Goal: Task Accomplishment & Management: Complete application form

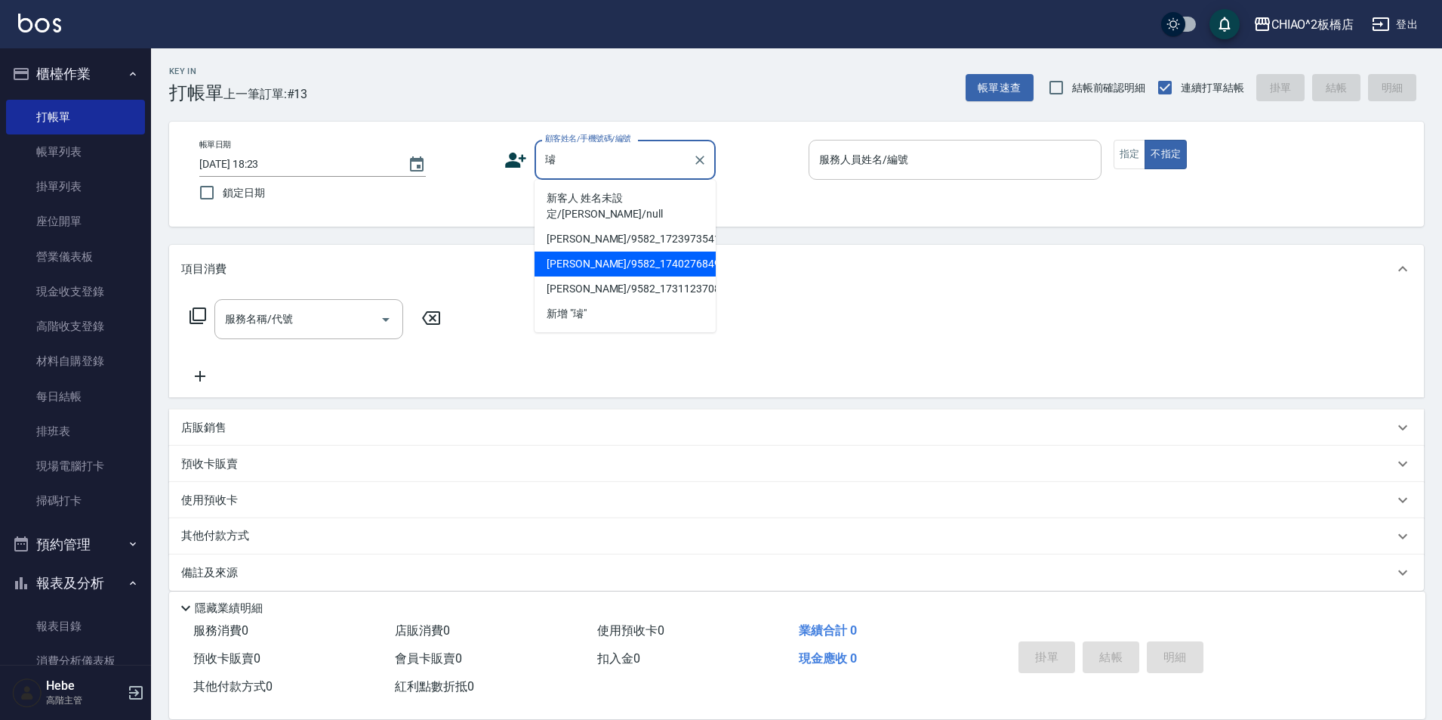
drag, startPoint x: 577, startPoint y: 244, endPoint x: 908, endPoint y: 159, distance: 342.1
click at [576, 251] on li "[PERSON_NAME]/9582_1740276849/null" at bounding box center [625, 263] width 181 height 25
type input "[PERSON_NAME]/9582_1740276849/null"
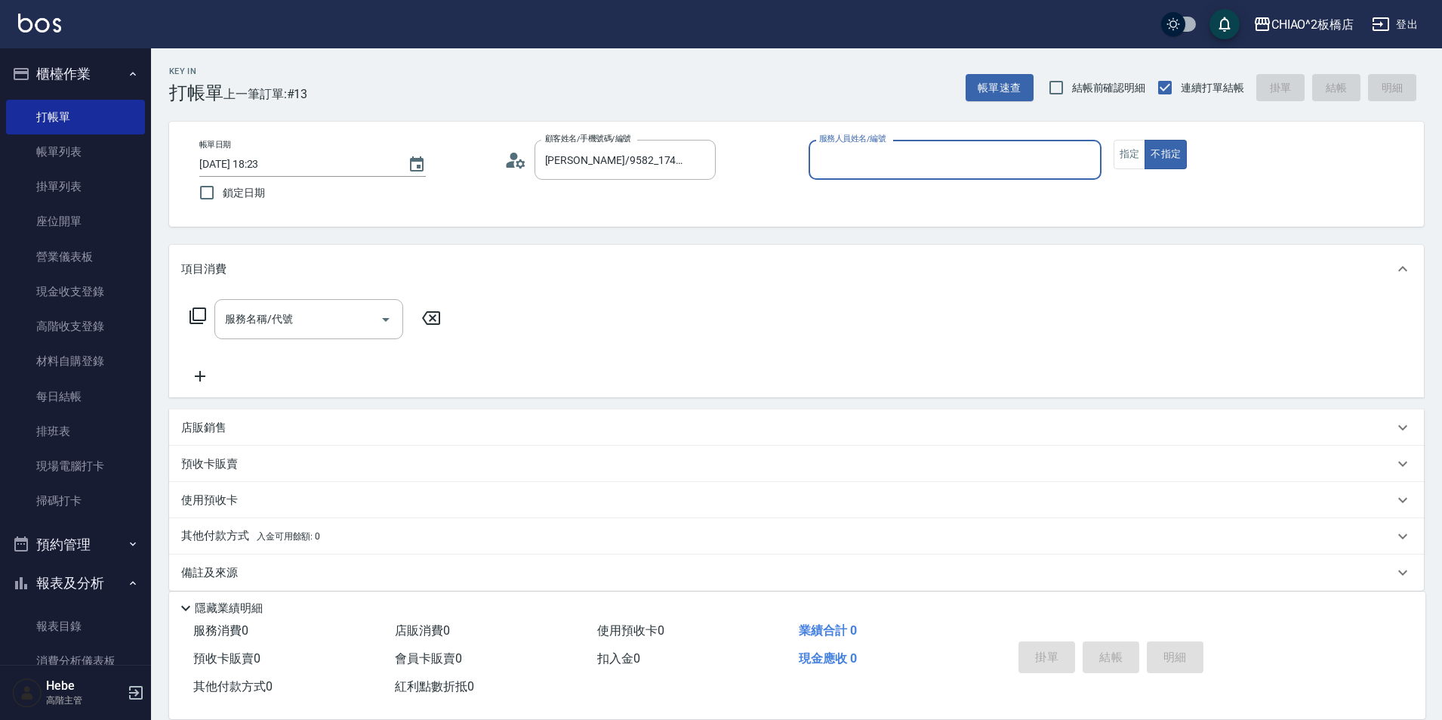
drag, startPoint x: 895, startPoint y: 161, endPoint x: 883, endPoint y: 172, distance: 16.6
click at [893, 161] on input "服務人員姓名/編號" at bounding box center [955, 160] width 279 height 26
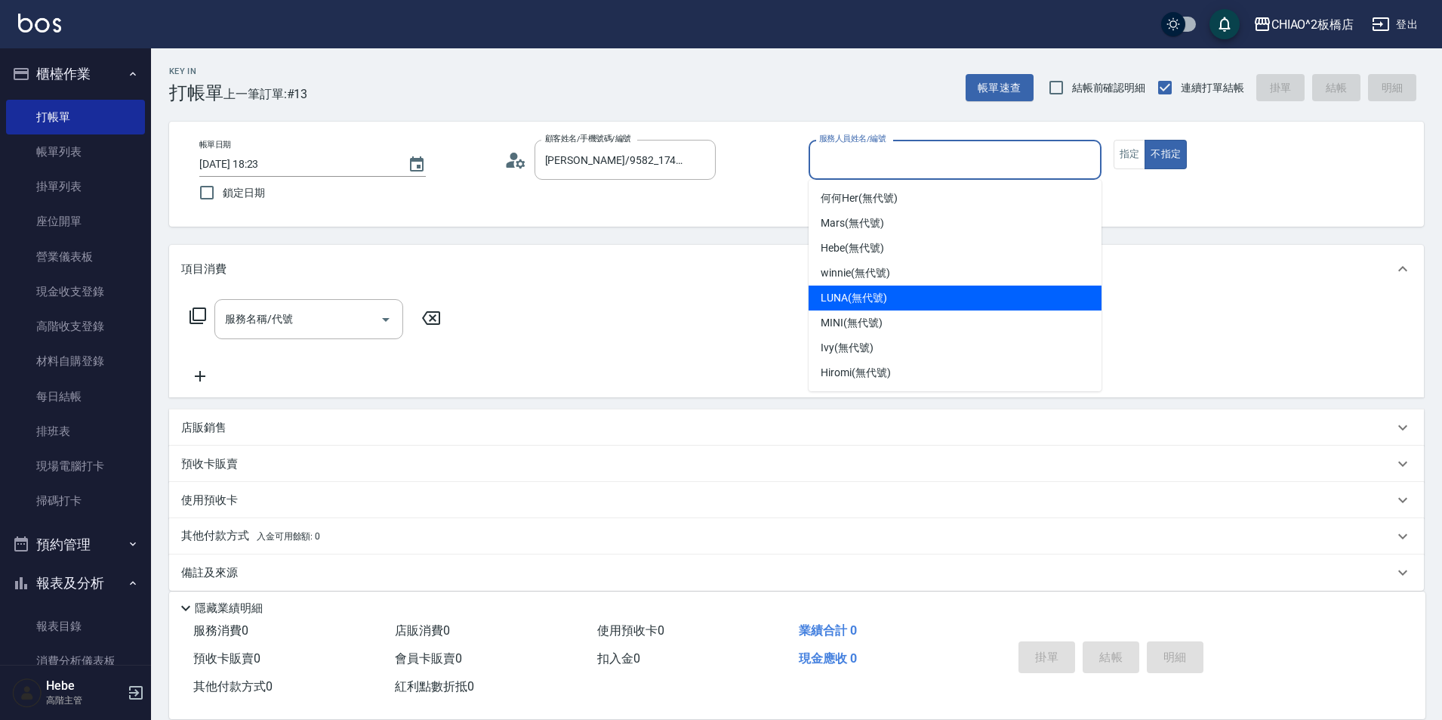
click at [870, 300] on span "LUNA (無代號)" at bounding box center [854, 298] width 66 height 16
type input "LUNA(無代號)"
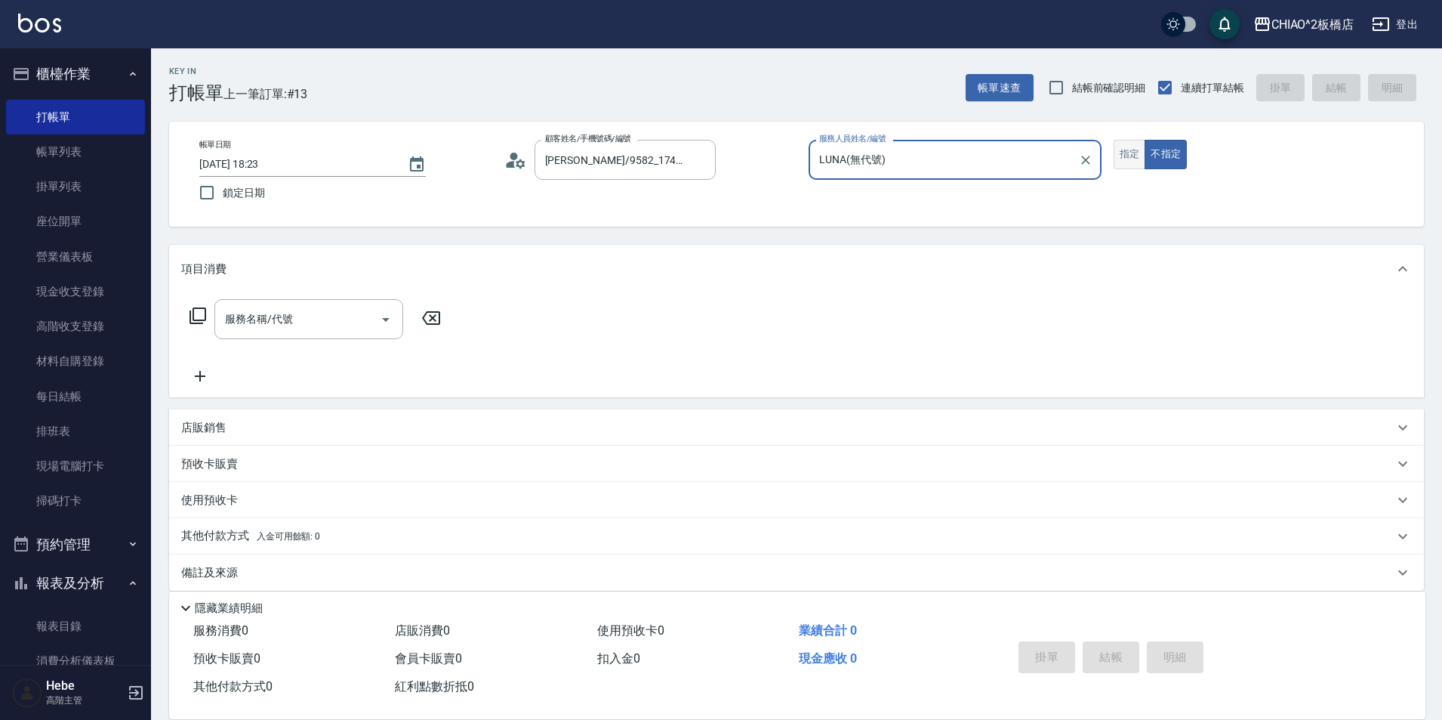
click at [1137, 153] on button "指定" at bounding box center [1130, 154] width 32 height 29
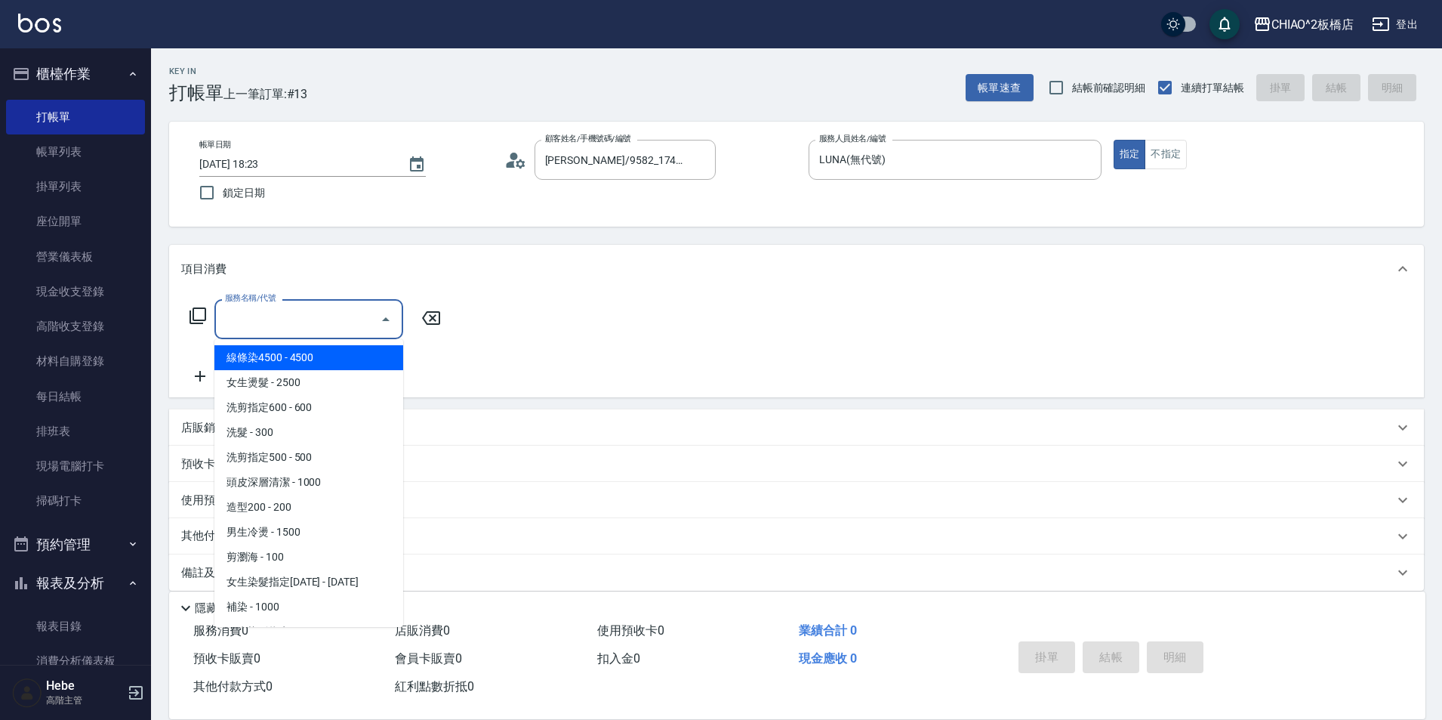
drag, startPoint x: 369, startPoint y: 317, endPoint x: 362, endPoint y: 362, distance: 45.8
click at [368, 317] on input "服務名稱/代號" at bounding box center [297, 319] width 153 height 26
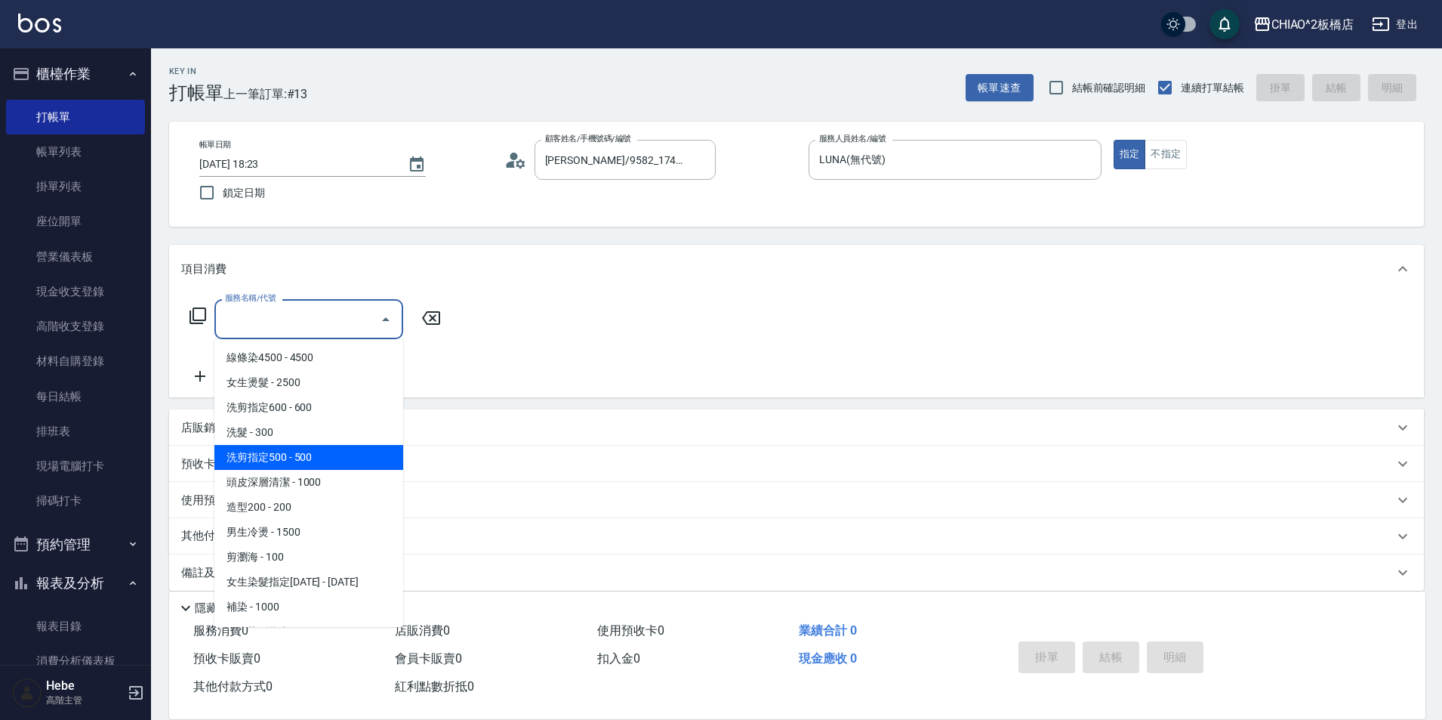
click at [339, 448] on span "洗剪指定500 - 500" at bounding box center [308, 457] width 189 height 25
type input "洗剪指定500(96681)"
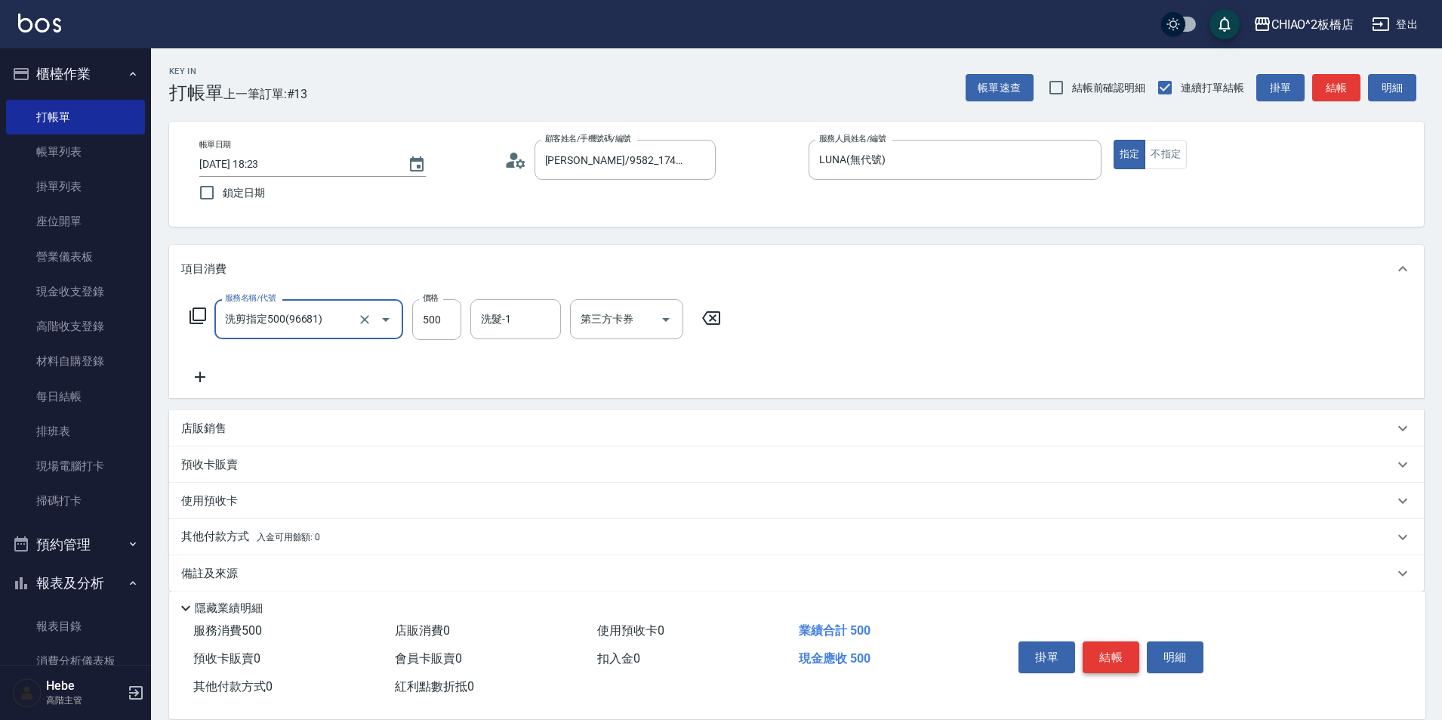
click at [1101, 655] on button "結帳" at bounding box center [1111, 657] width 57 height 32
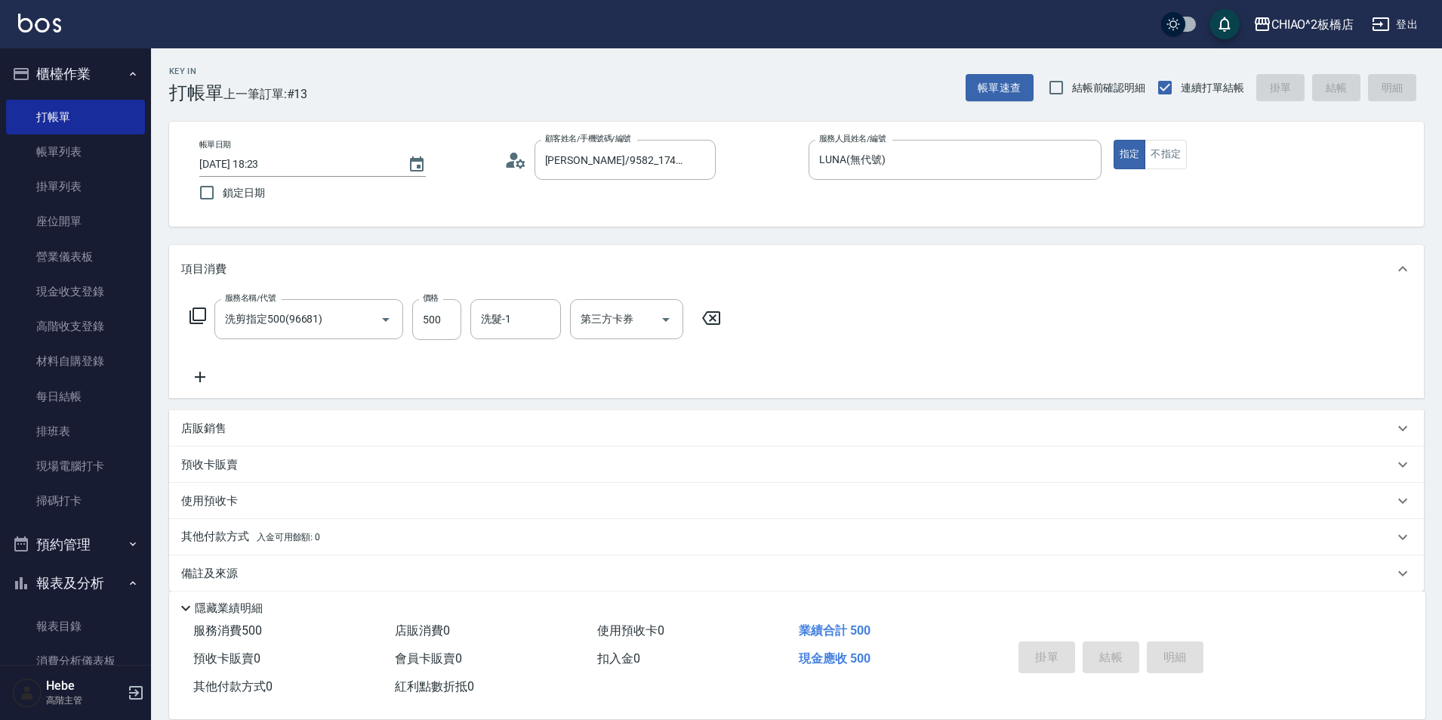
type input "[DATE] 18:55"
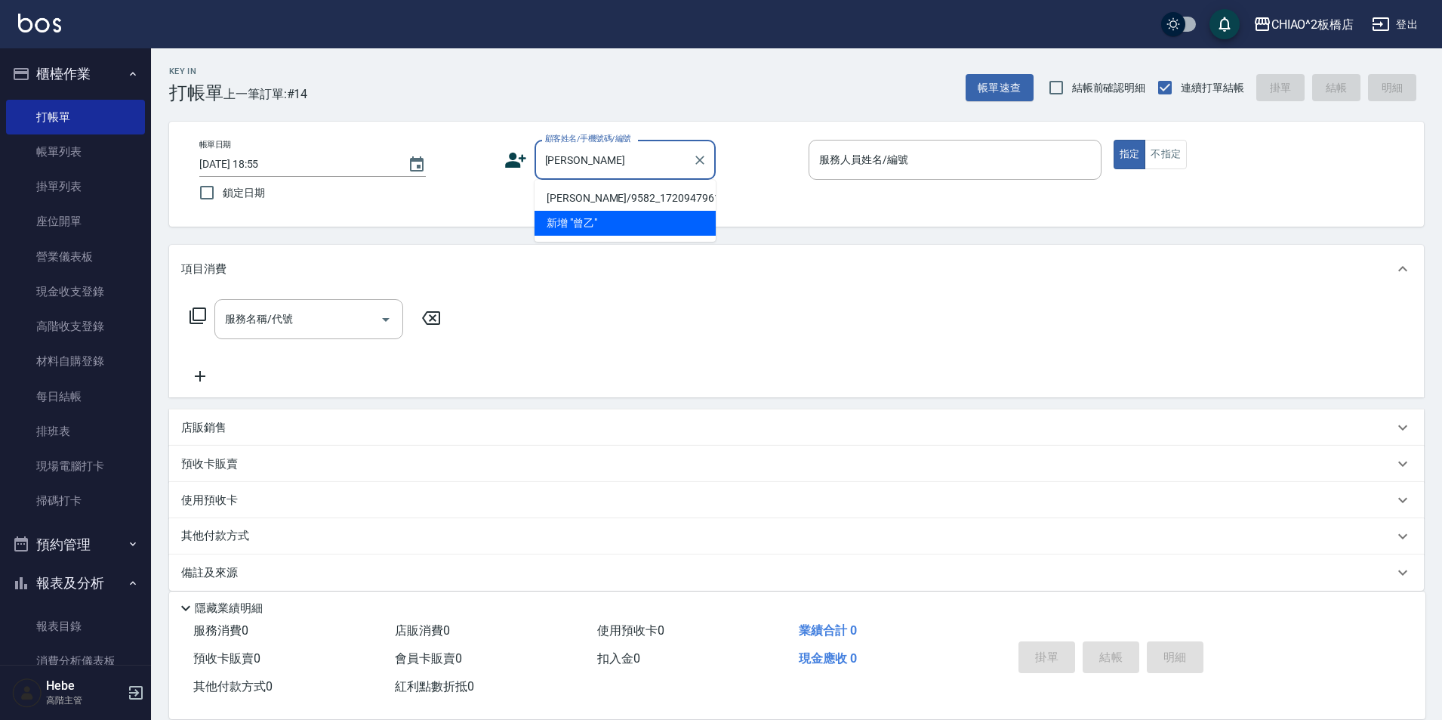
click at [582, 197] on li "[PERSON_NAME]/9582_1720947961/null" at bounding box center [625, 198] width 181 height 25
type input "[PERSON_NAME]/9582_1720947961/null"
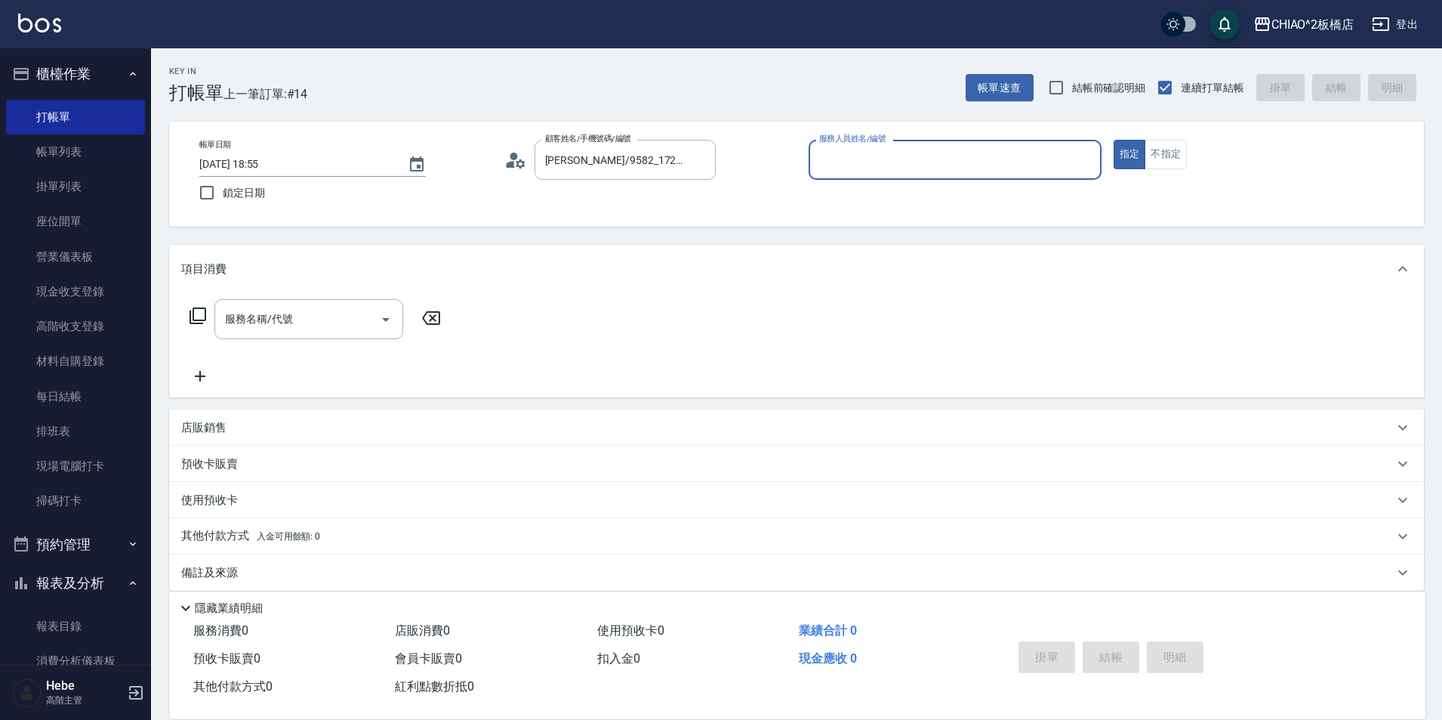
click at [854, 156] on input "服務人員姓名/編號" at bounding box center [955, 160] width 279 height 26
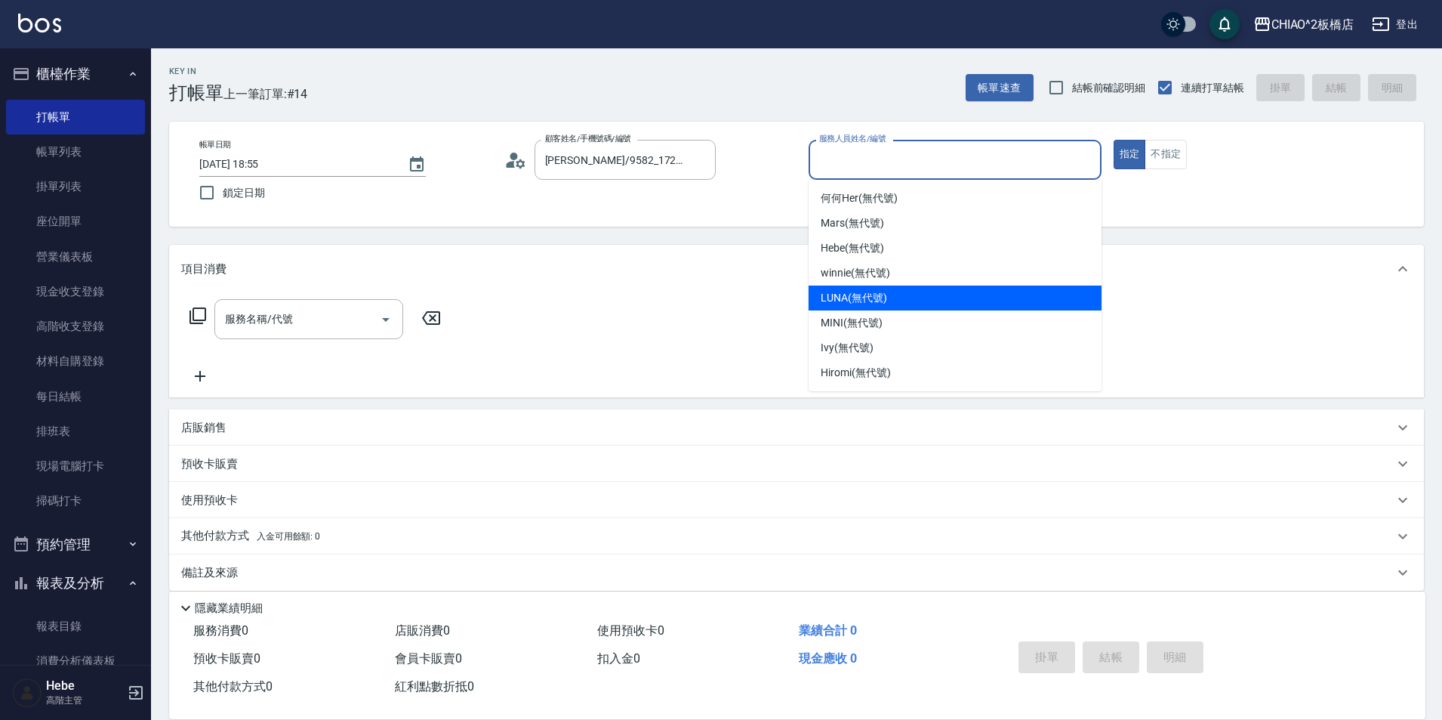
click at [849, 302] on span "LUNA (無代號)" at bounding box center [854, 298] width 66 height 16
type input "LUNA(無代號)"
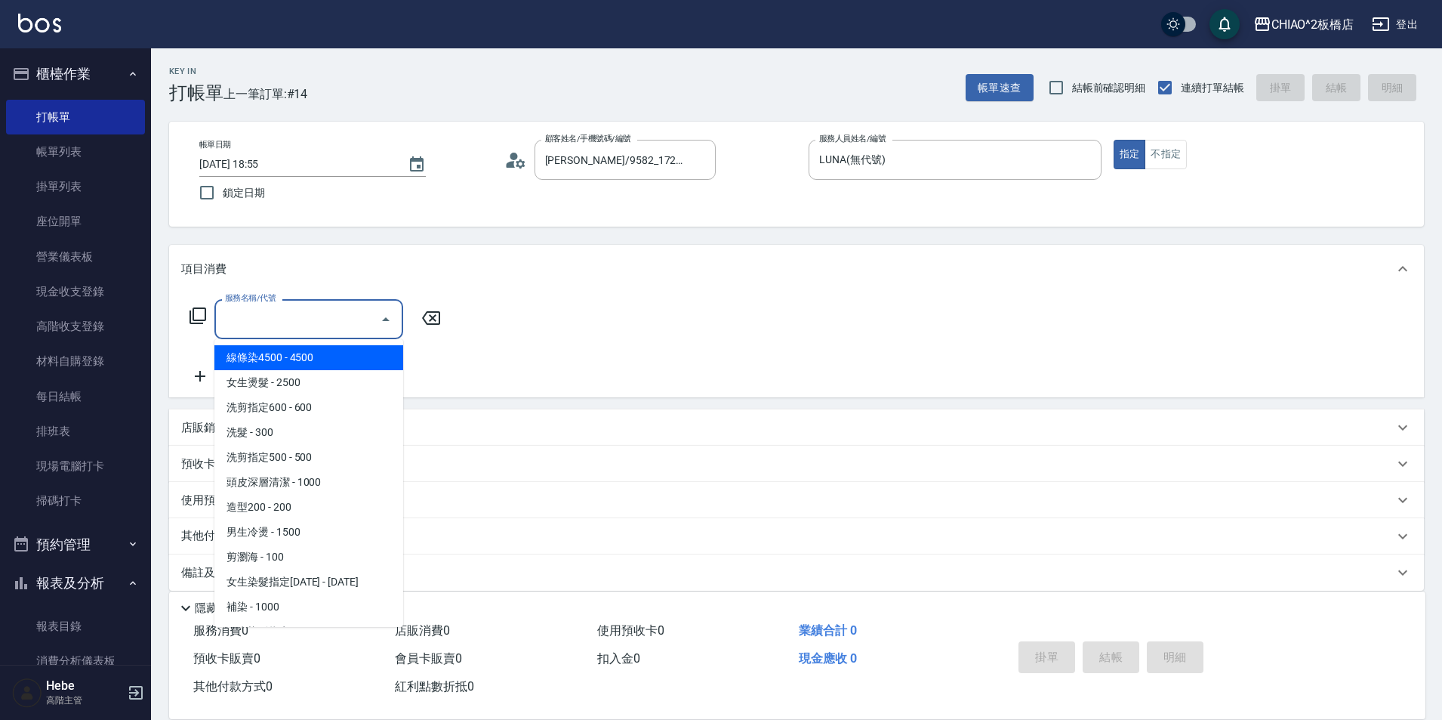
click at [308, 332] on input "服務名稱/代號" at bounding box center [297, 319] width 153 height 26
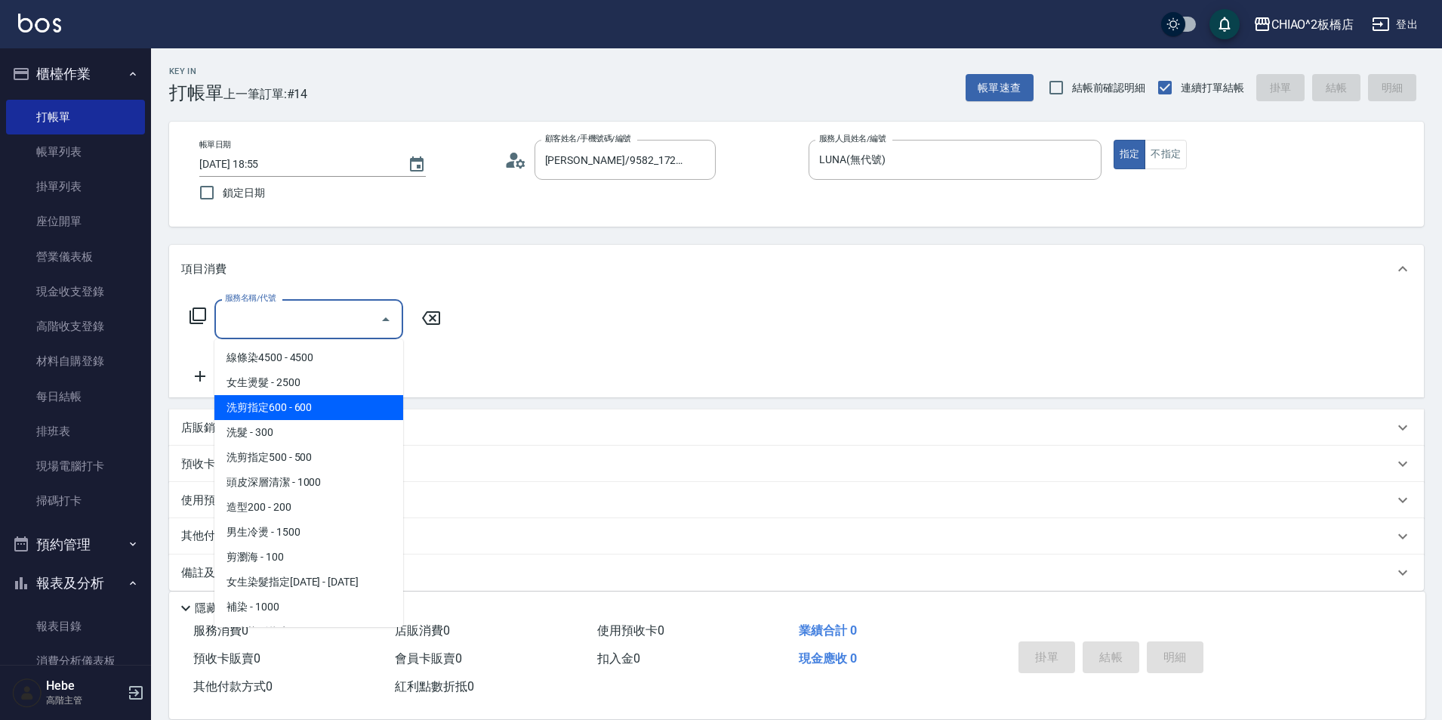
click at [308, 401] on span "洗剪指定600 - 600" at bounding box center [308, 407] width 189 height 25
type input "洗剪指定600(96678)"
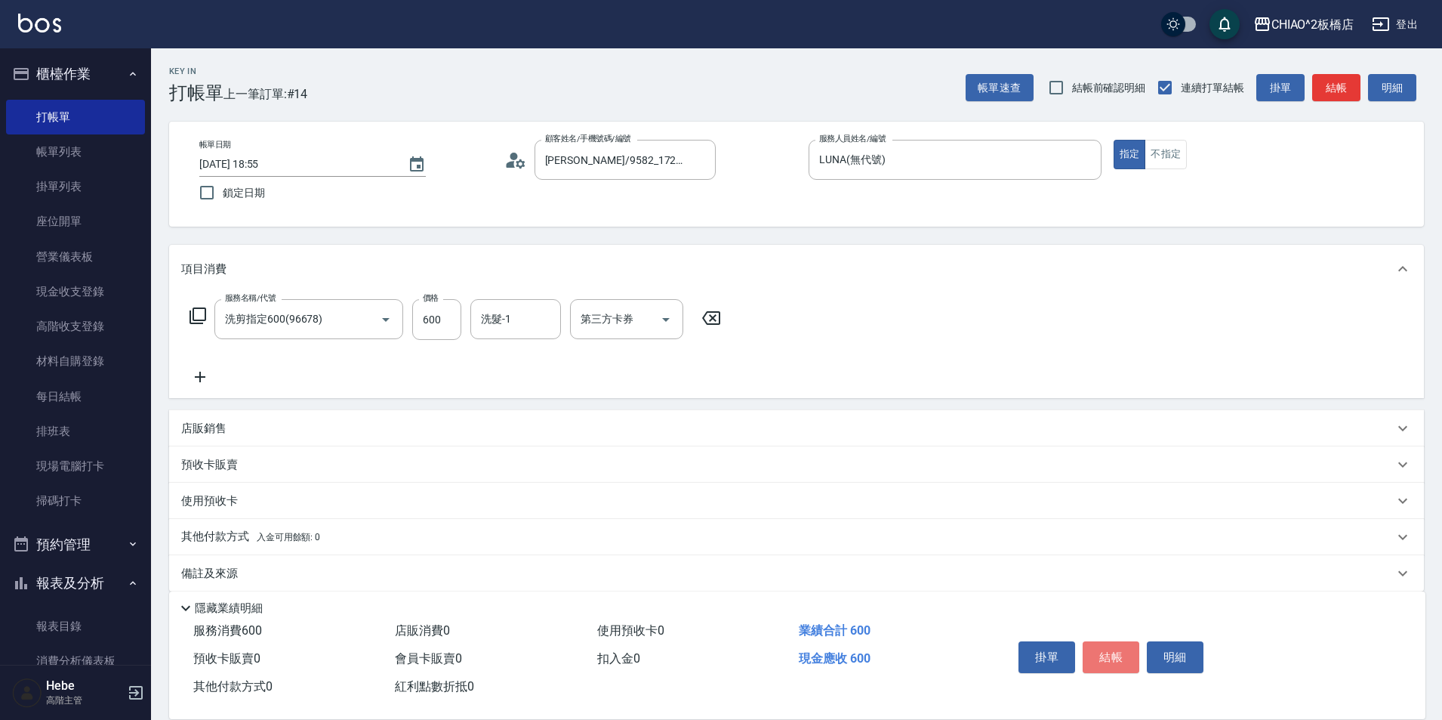
drag, startPoint x: 1125, startPoint y: 641, endPoint x: 1115, endPoint y: 643, distance: 10.1
click at [1124, 641] on button "結帳" at bounding box center [1111, 657] width 57 height 32
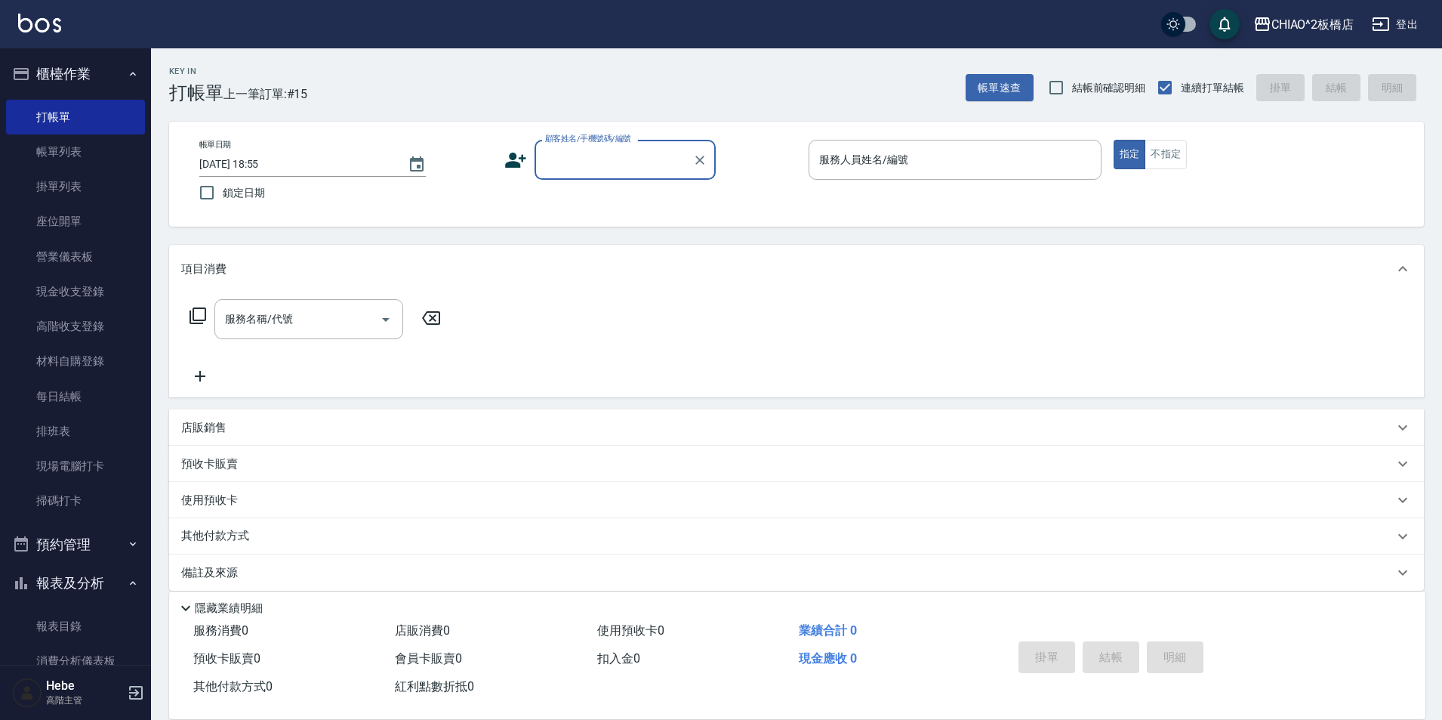
click at [569, 318] on div "服務名稱/代號 服務名稱/代號" at bounding box center [796, 345] width 1255 height 104
click at [90, 152] on link "帳單列表" at bounding box center [75, 151] width 139 height 35
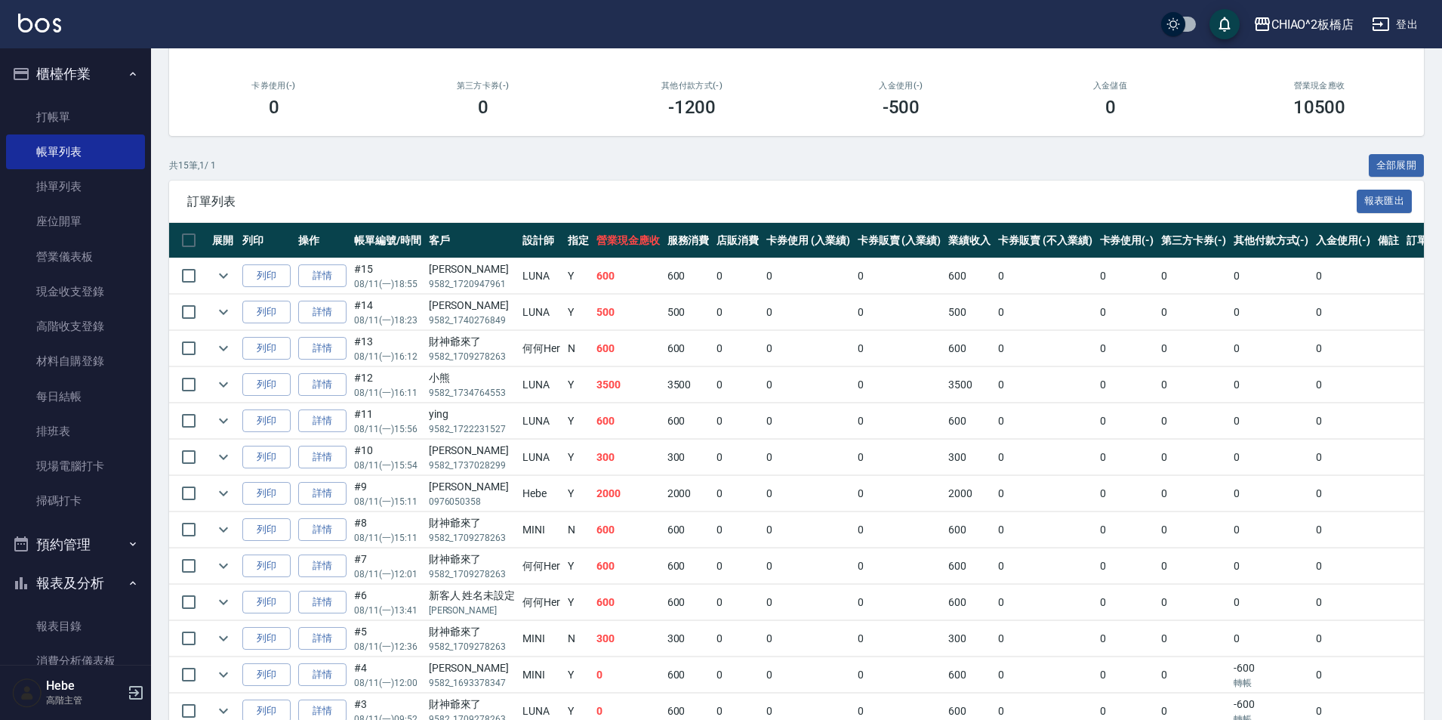
scroll to position [349, 0]
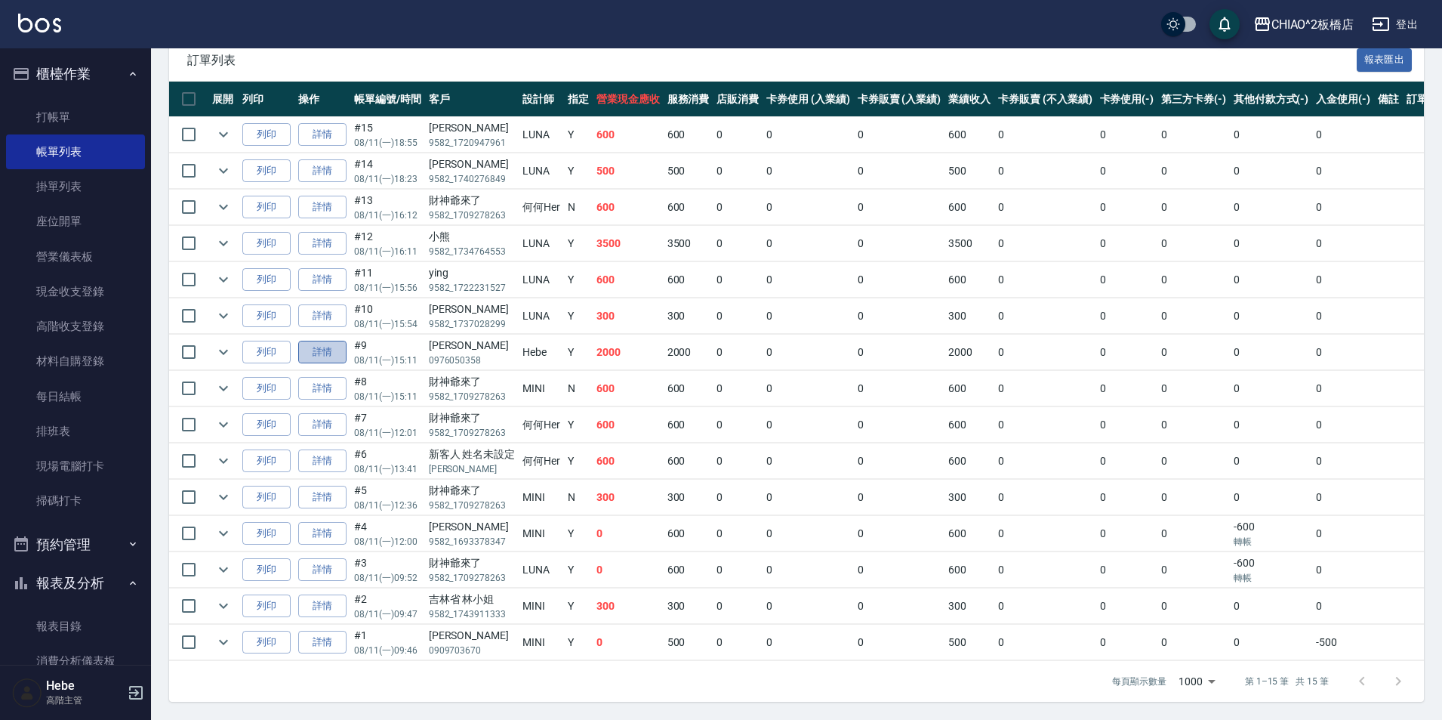
click at [325, 343] on link "詳情" at bounding box center [322, 352] width 48 height 23
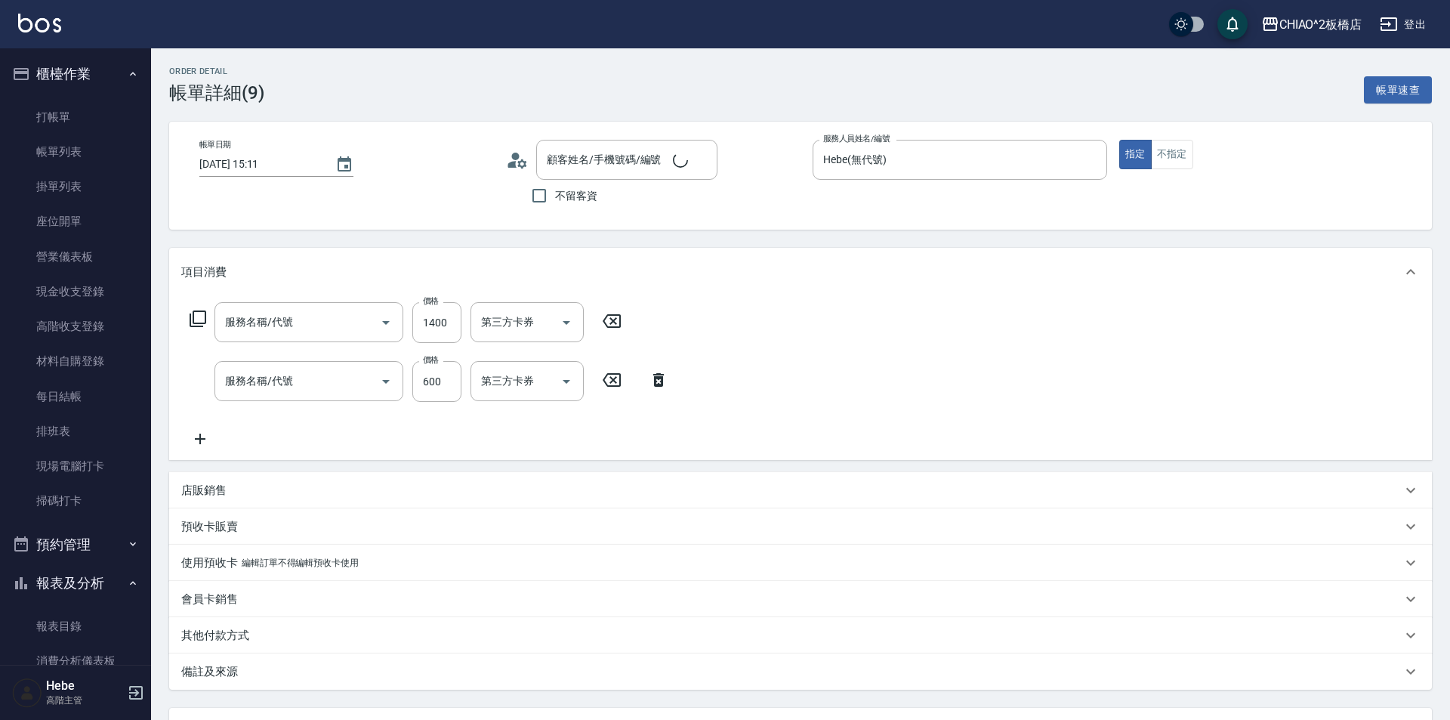
type input "[DATE] 15:11"
type input "Hebe(無代號)"
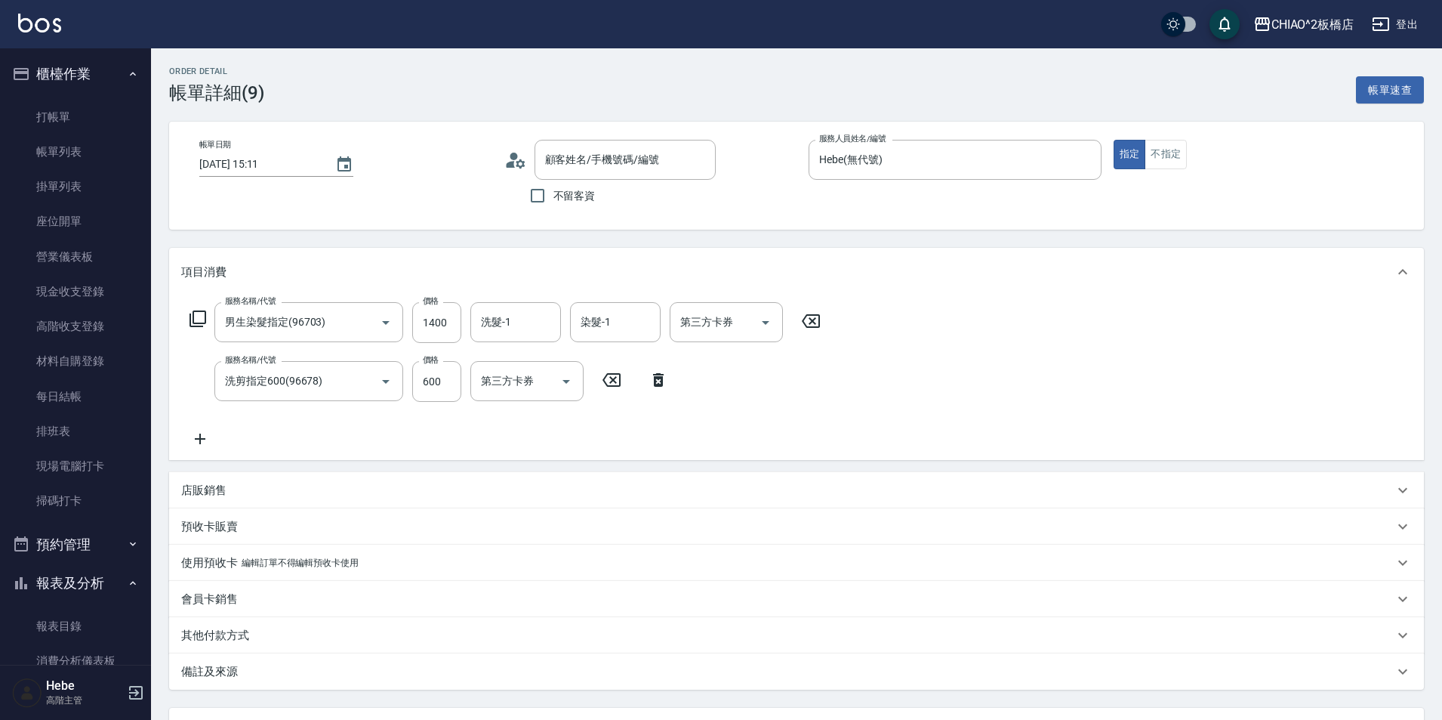
type input "男生染髮指定(96703)"
type input "洗剪指定600(96678)"
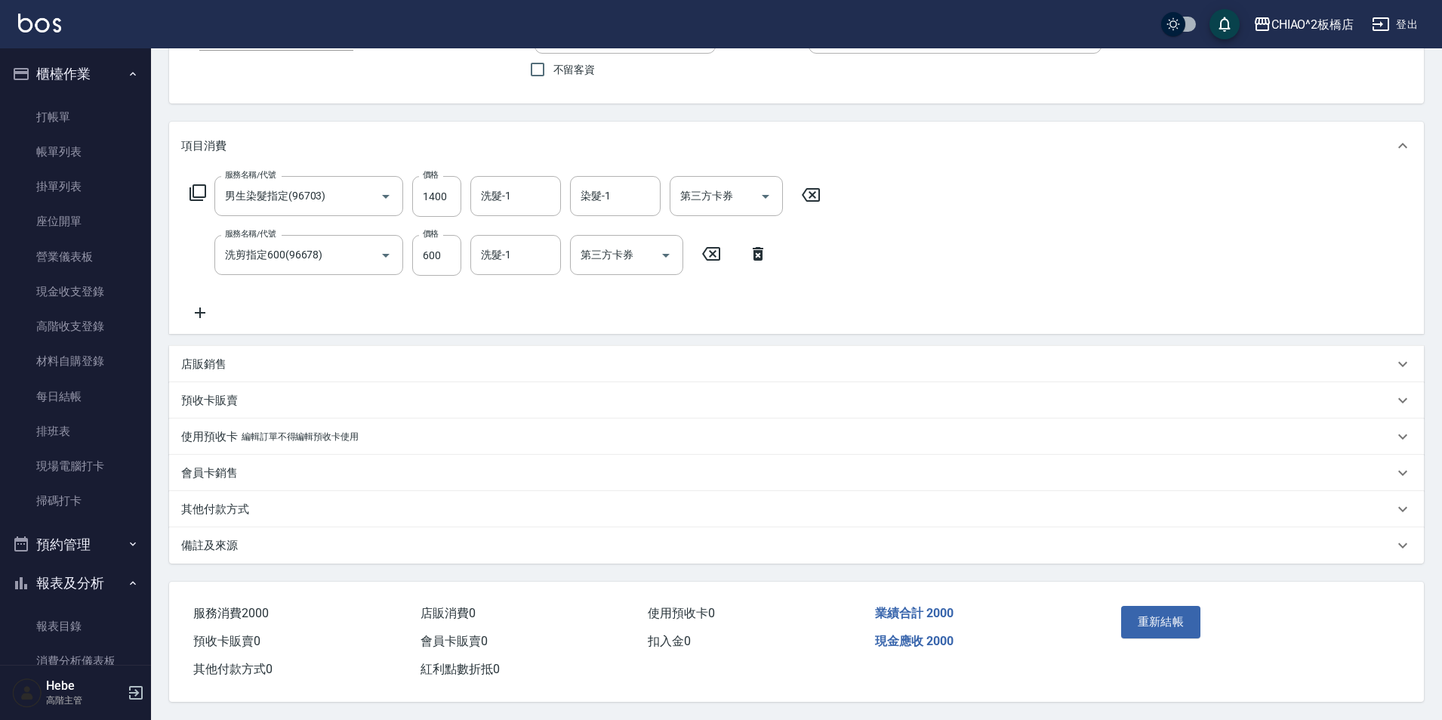
type input "[PERSON_NAME]/0976050358/null"
click at [224, 501] on p "其他付款方式" at bounding box center [215, 509] width 68 height 16
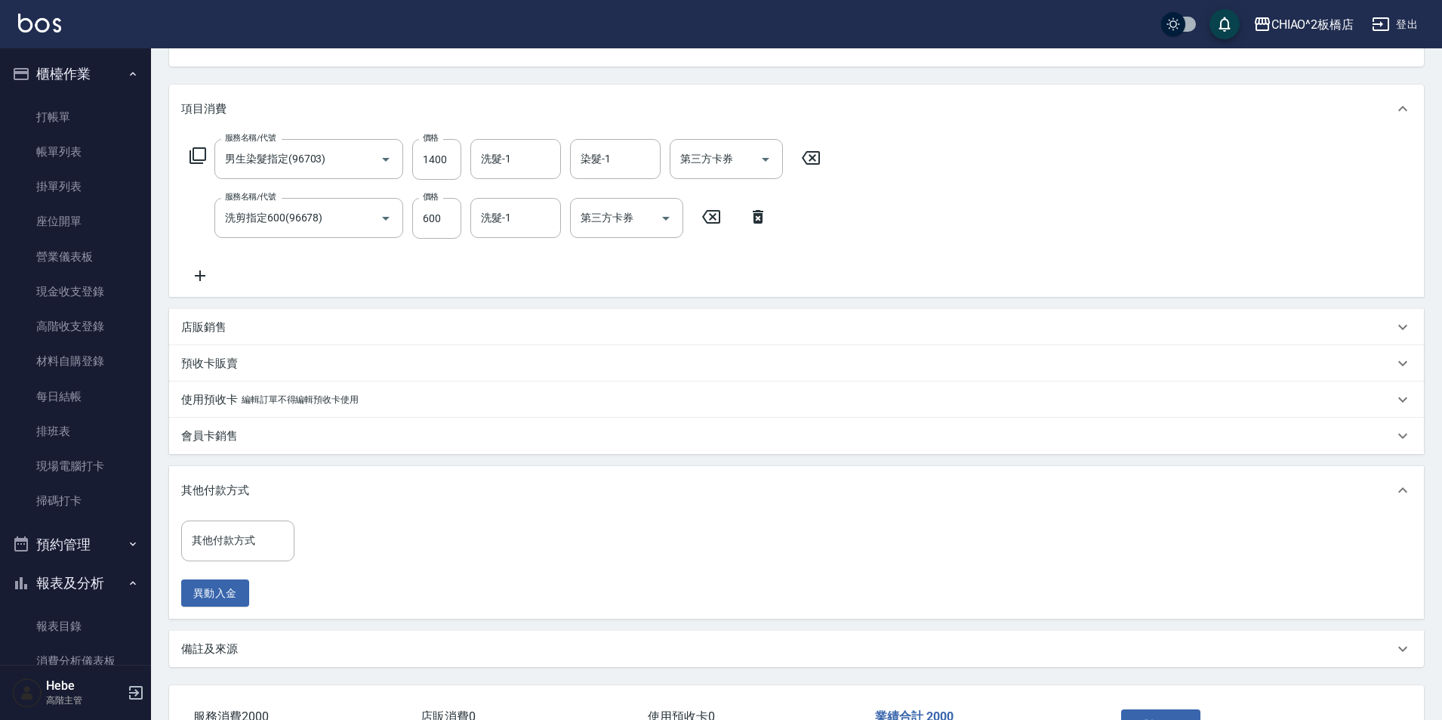
scroll to position [208, 0]
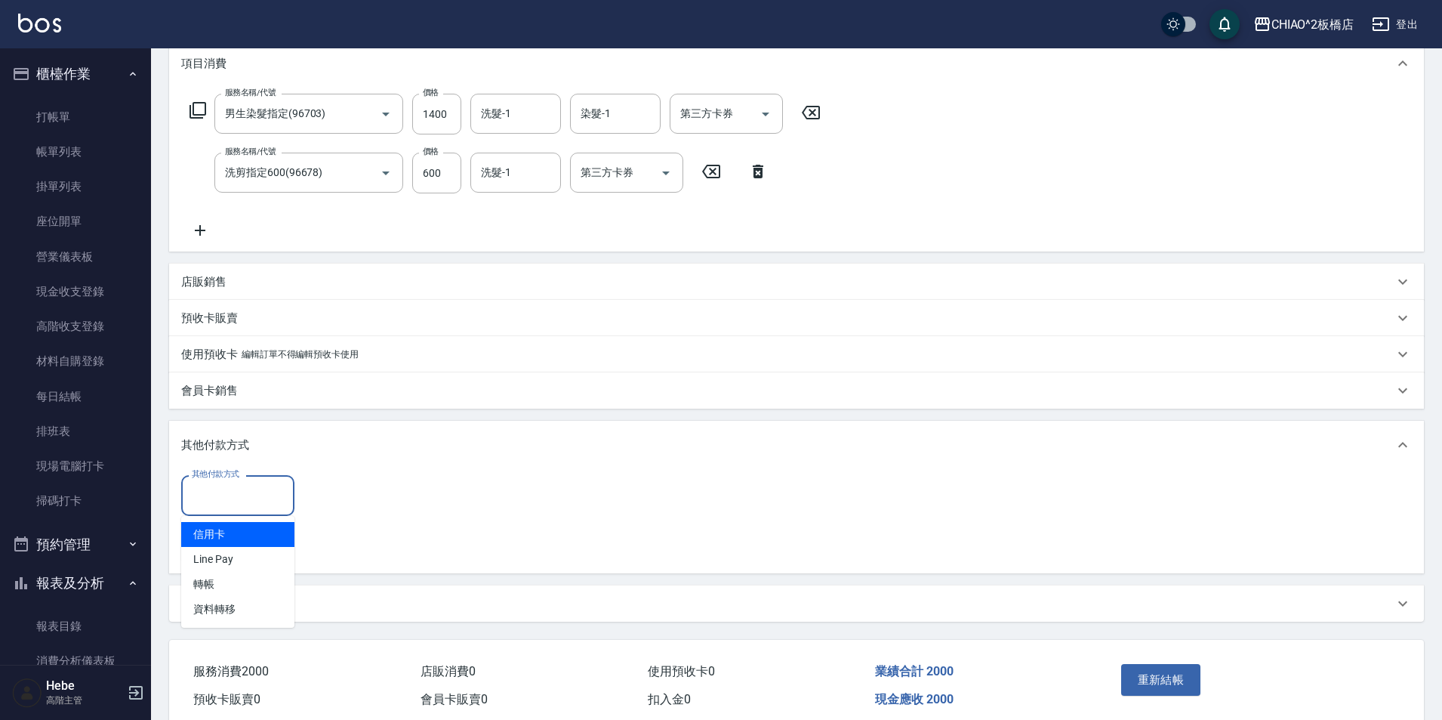
click at [228, 485] on input "其他付款方式" at bounding box center [238, 495] width 100 height 26
click at [224, 557] on span "Line Pay" at bounding box center [237, 559] width 113 height 25
type input "Line Pay"
click at [328, 493] on input "0" at bounding box center [360, 495] width 113 height 41
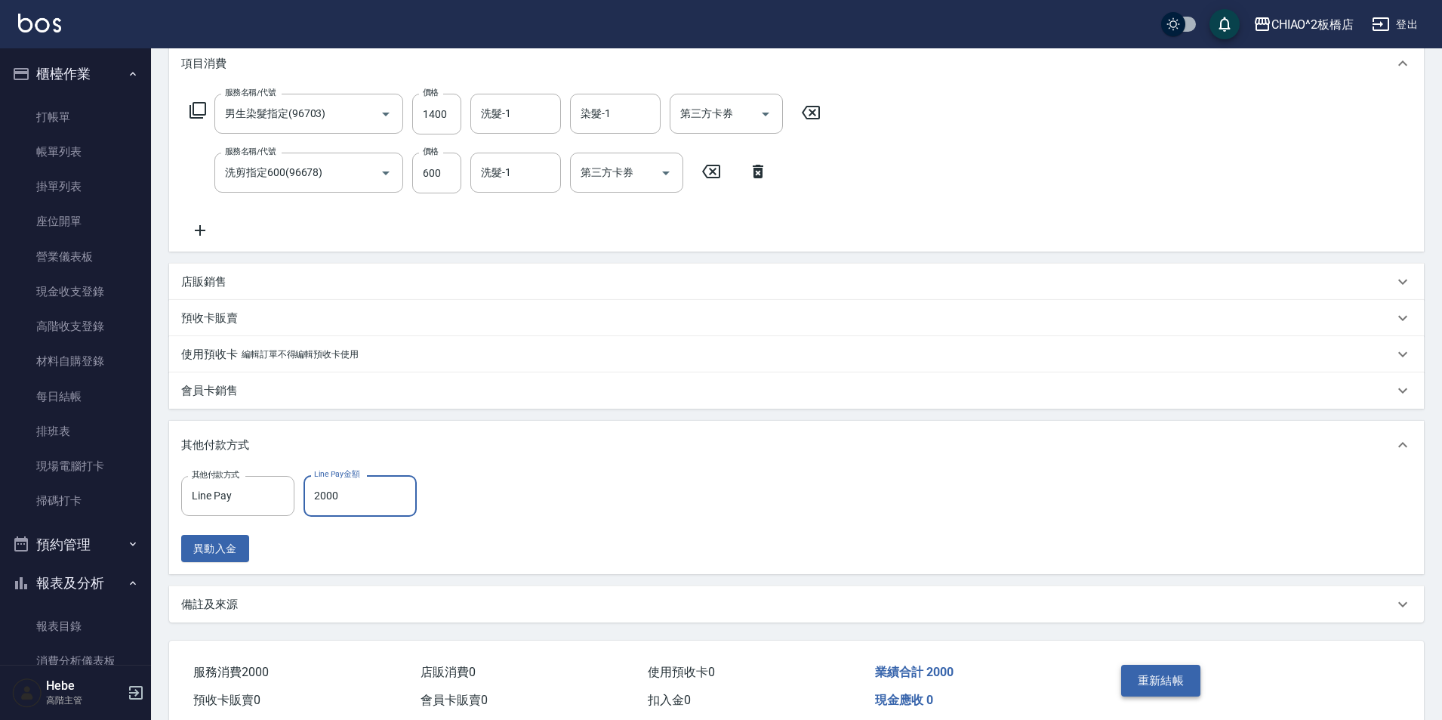
type input "2000"
click at [1165, 682] on button "重新結帳" at bounding box center [1161, 681] width 80 height 32
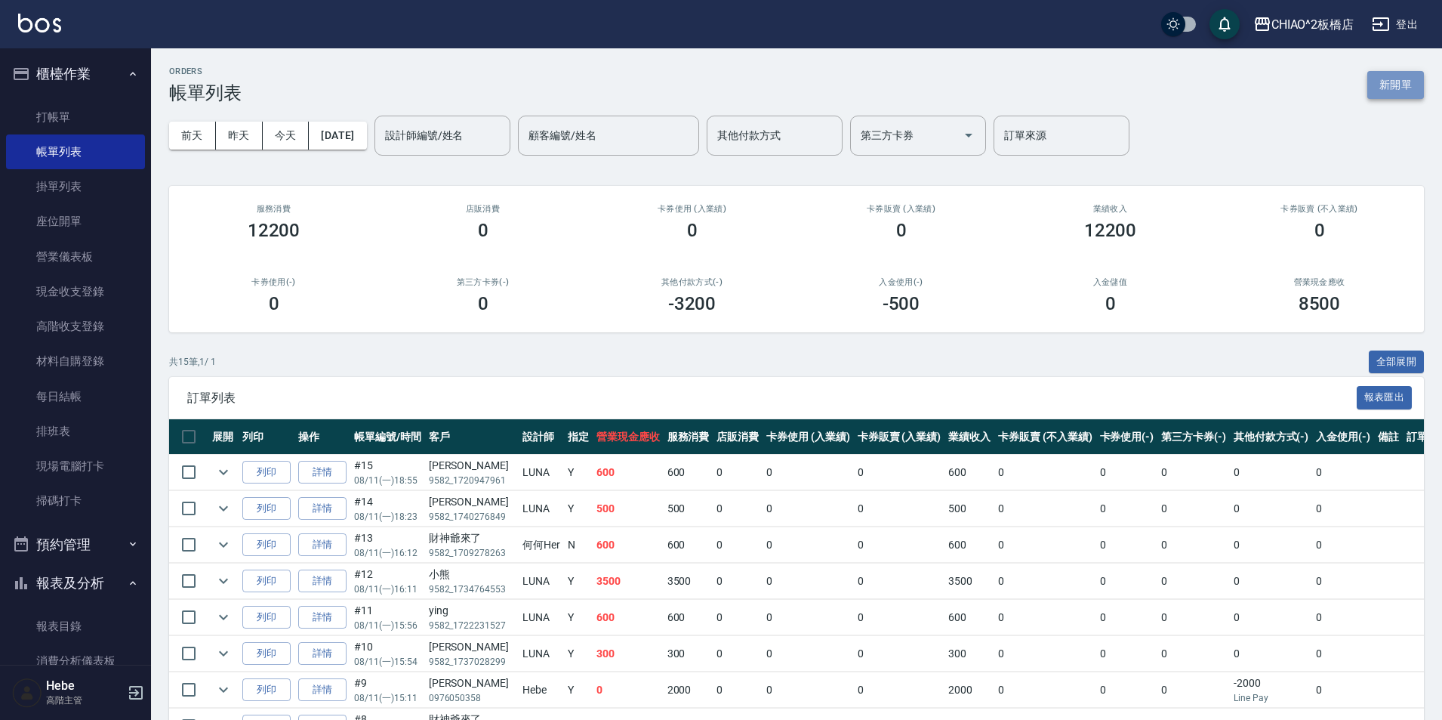
click at [1393, 81] on button "新開單" at bounding box center [1396, 85] width 57 height 28
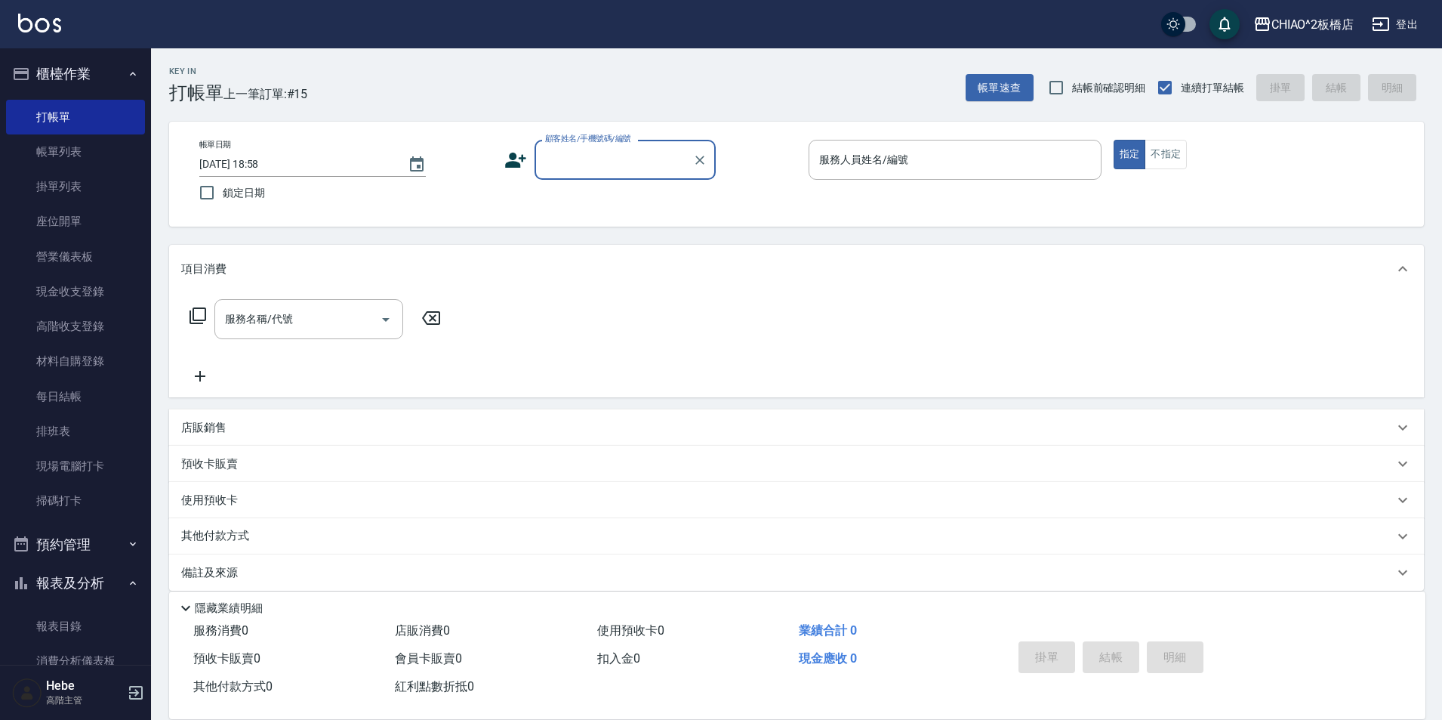
type input "5"
click at [563, 193] on li "[PERSON_NAME]/0928485878/null" at bounding box center [625, 198] width 181 height 25
type input "[PERSON_NAME]/0928485878/null"
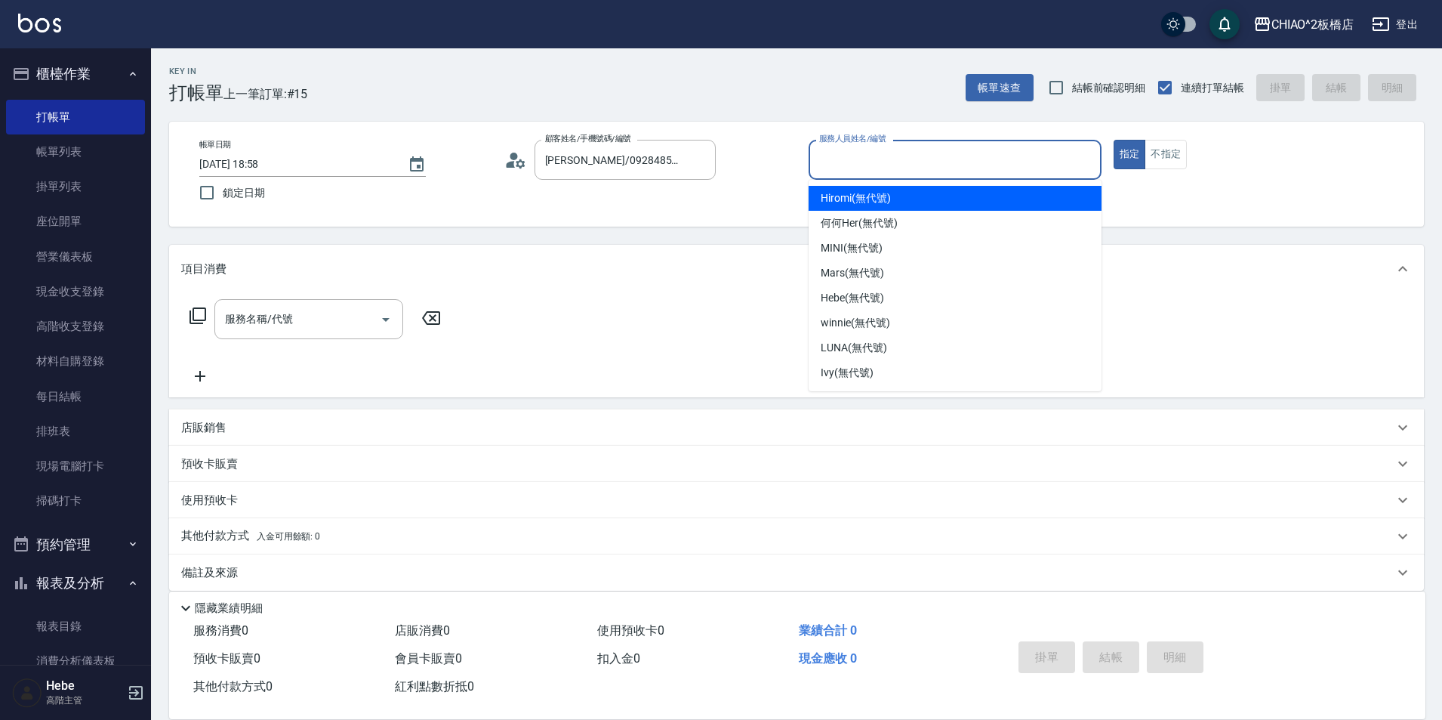
click at [898, 168] on input "服務人員姓名/編號" at bounding box center [955, 160] width 279 height 26
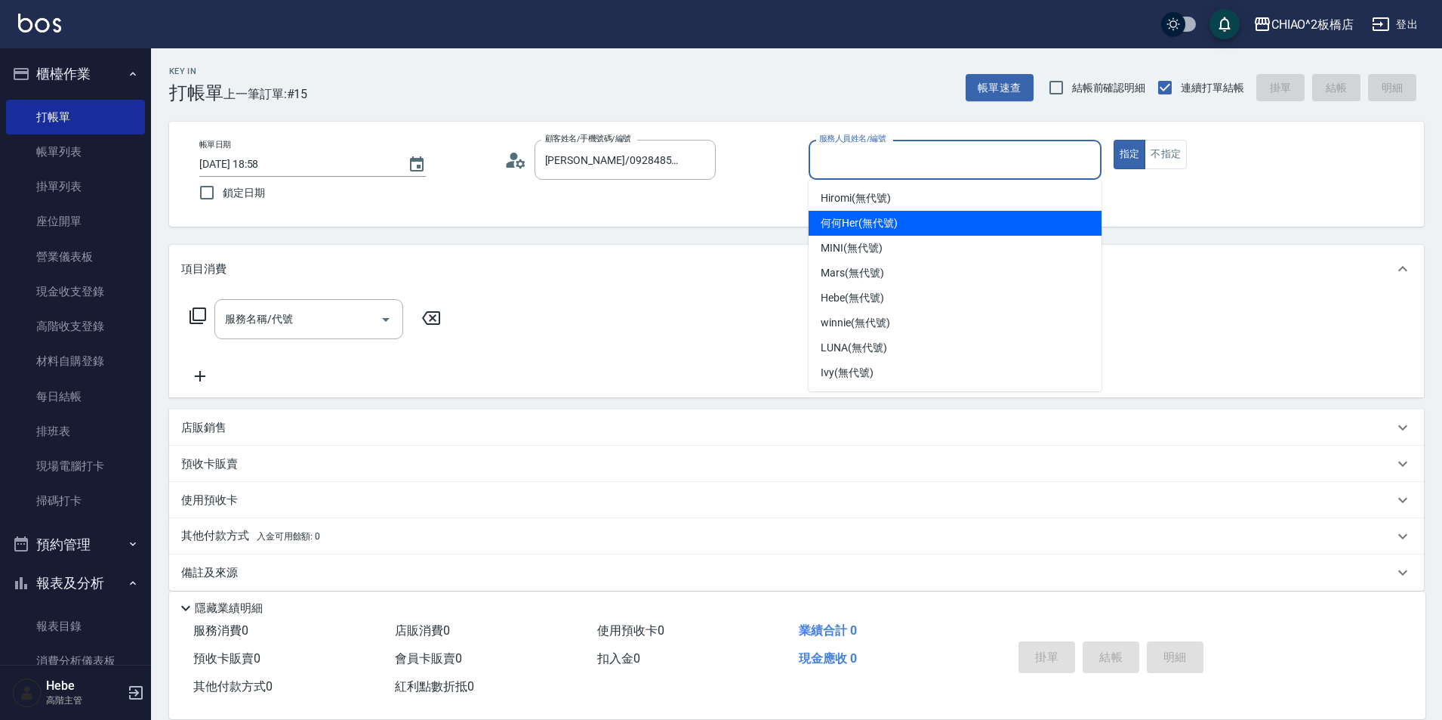
click at [890, 221] on span "何何Her (無代號)" at bounding box center [859, 223] width 77 height 16
type input "何何Her (無代號)"
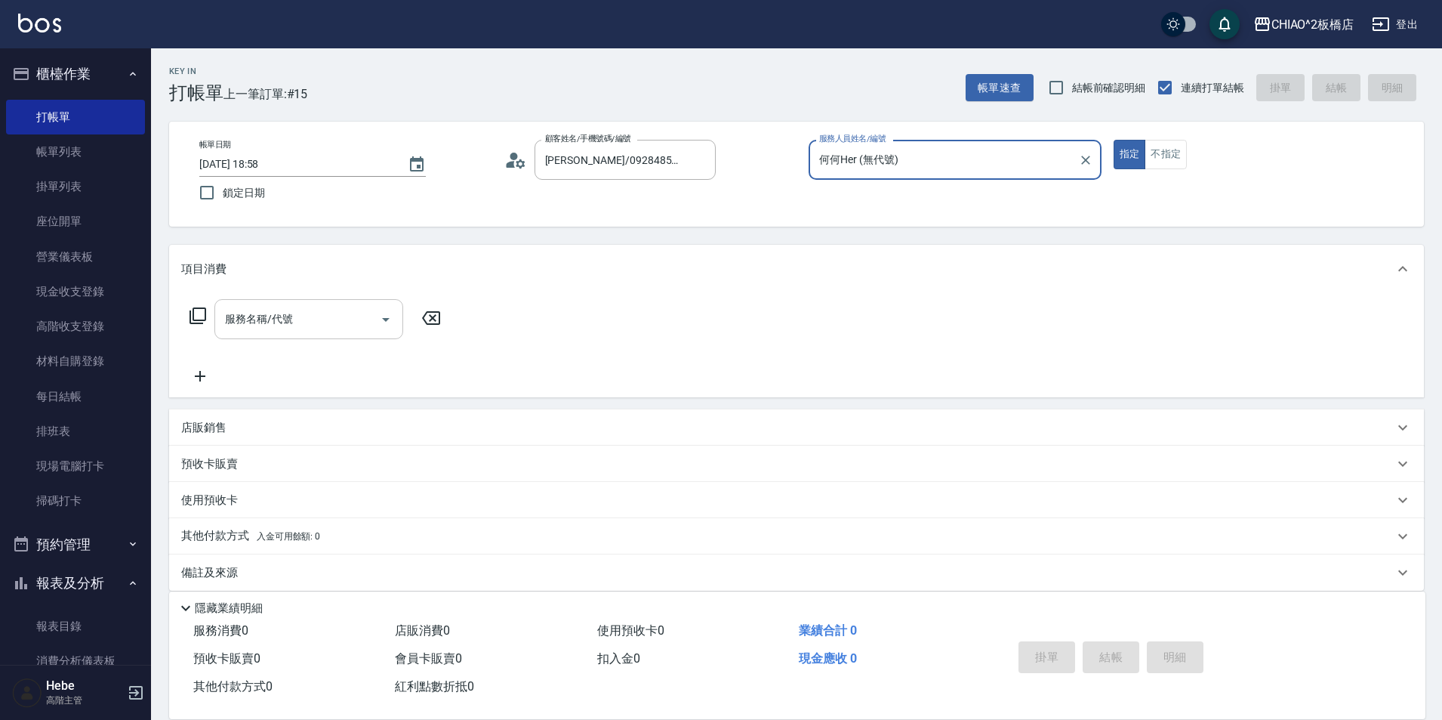
click at [360, 311] on input "服務名稱/代號" at bounding box center [297, 319] width 153 height 26
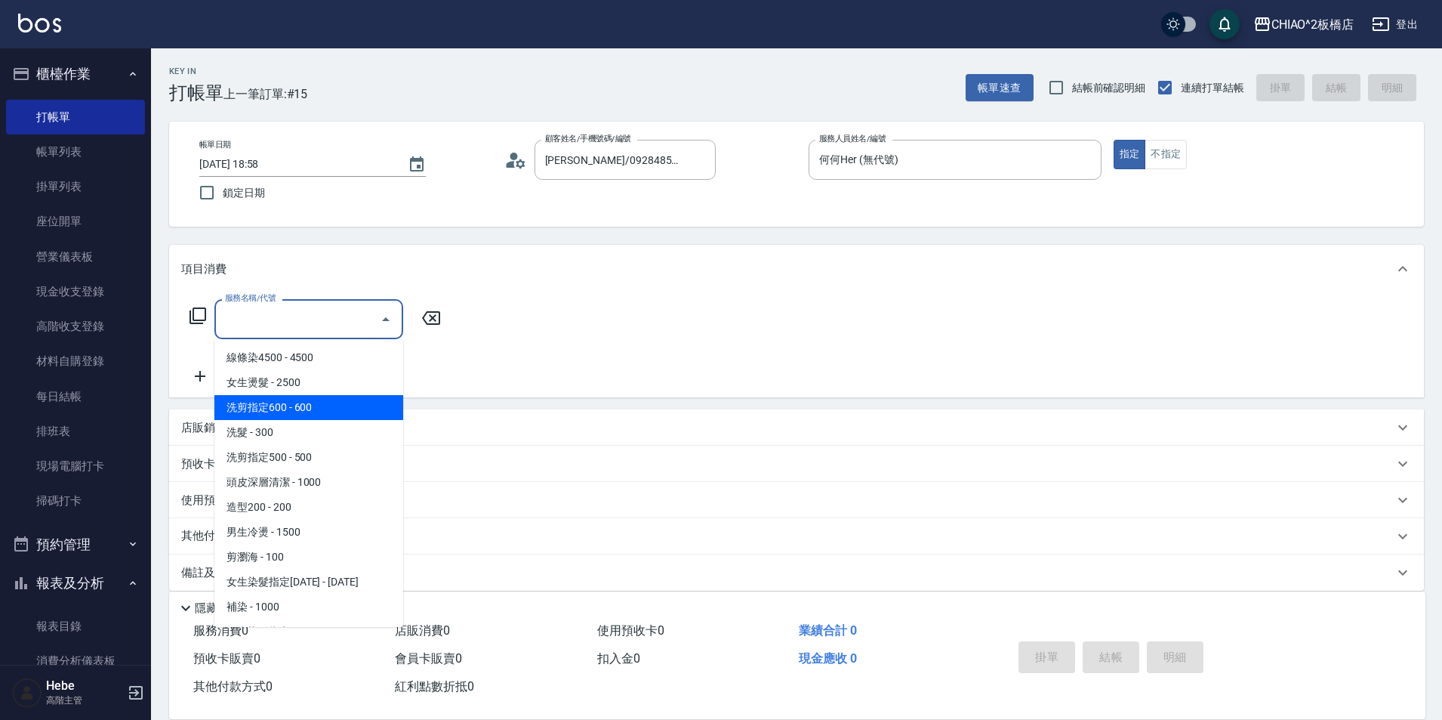
click at [350, 404] on span "洗剪指定600 - 600" at bounding box center [308, 407] width 189 height 25
type input "洗剪指定600(96678)"
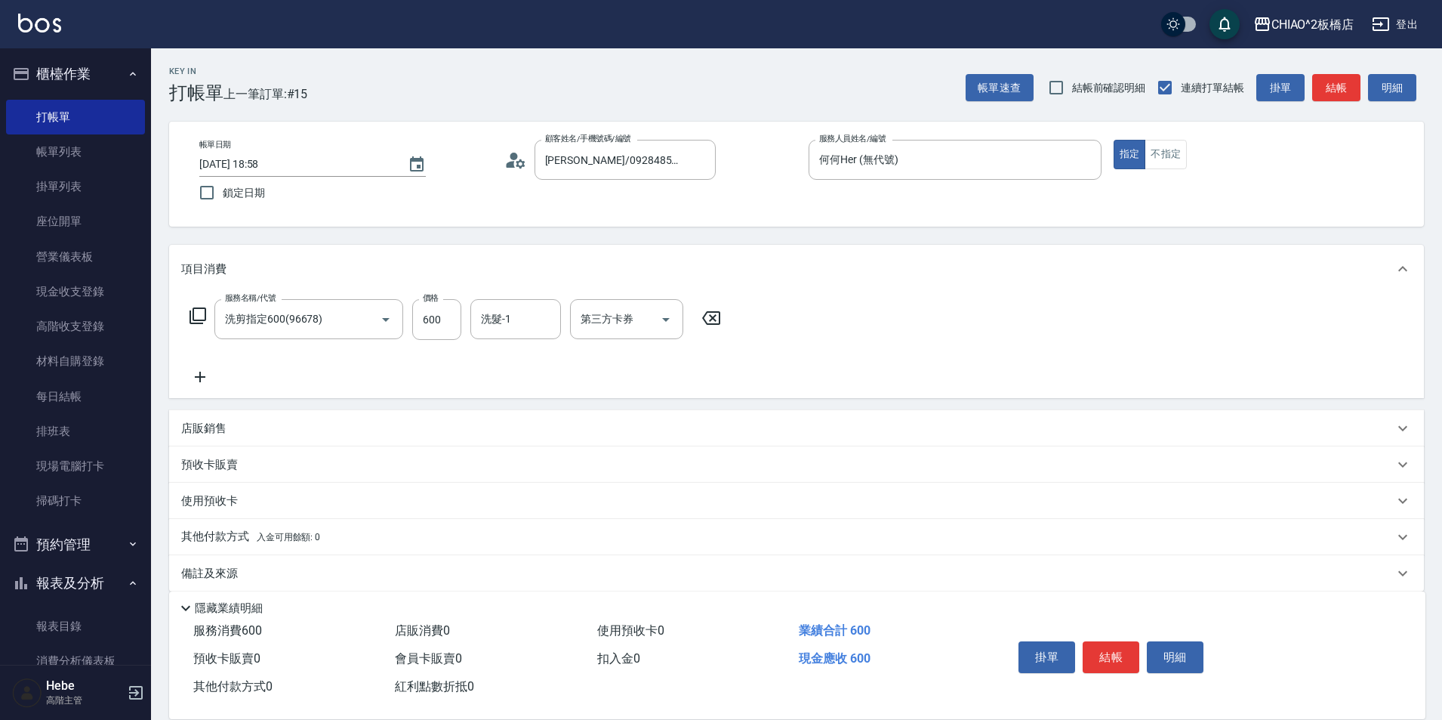
click at [216, 537] on p "其他付款方式 入金可用餘額: 0" at bounding box center [250, 537] width 139 height 17
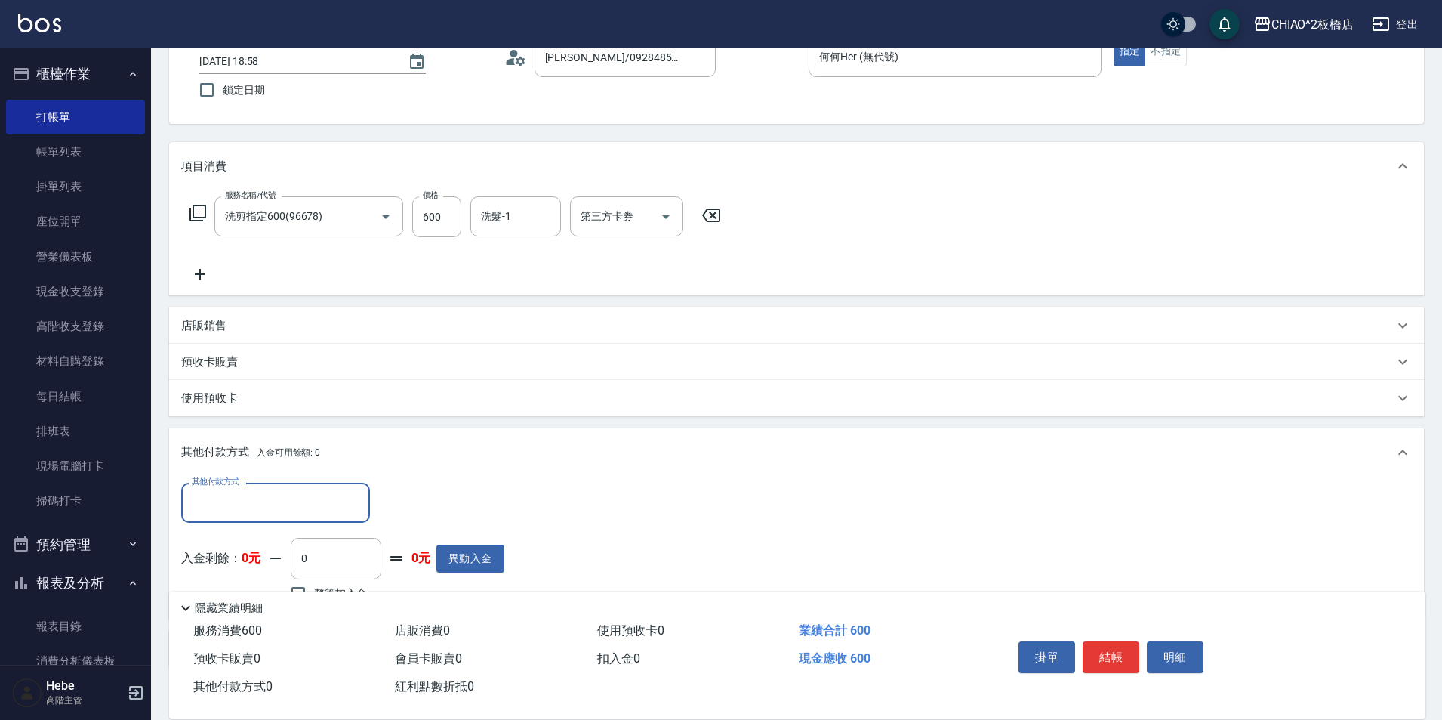
scroll to position [193, 0]
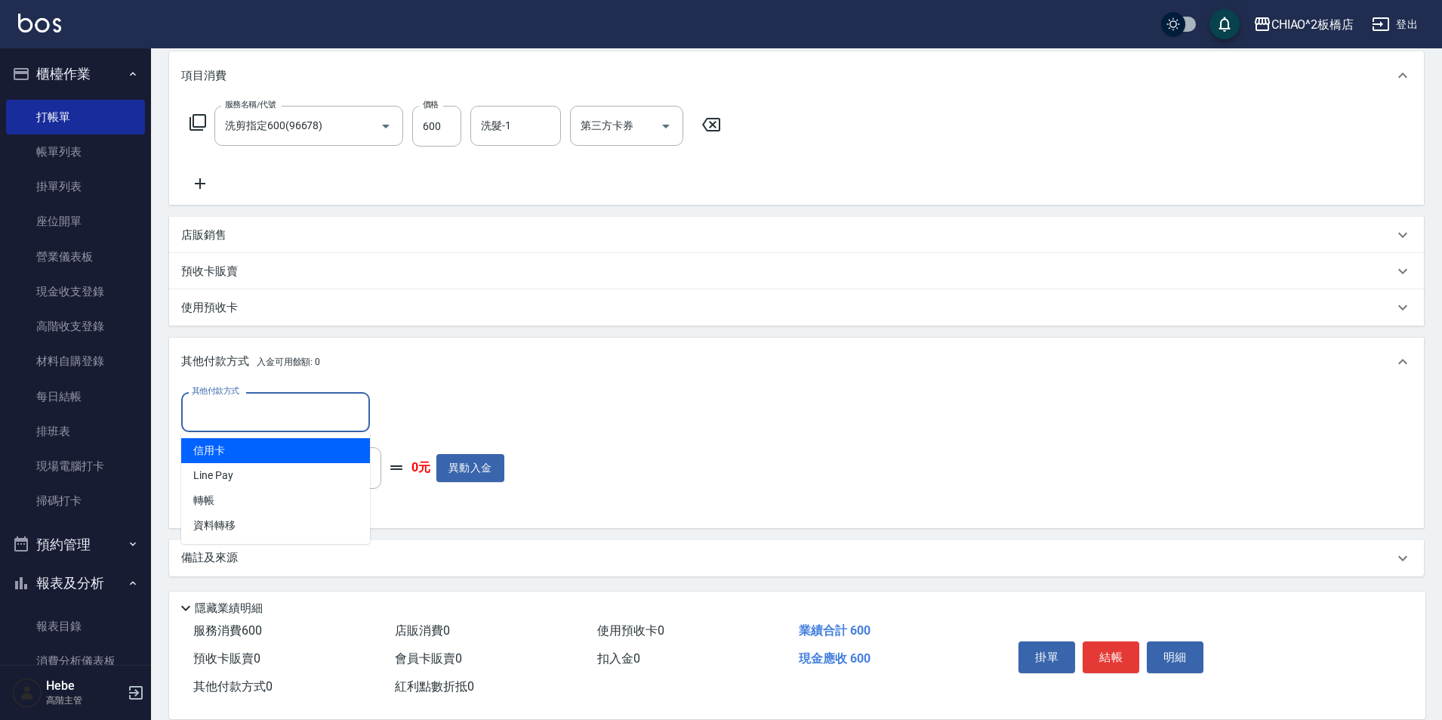
click at [231, 424] on input "其他付款方式" at bounding box center [275, 412] width 175 height 26
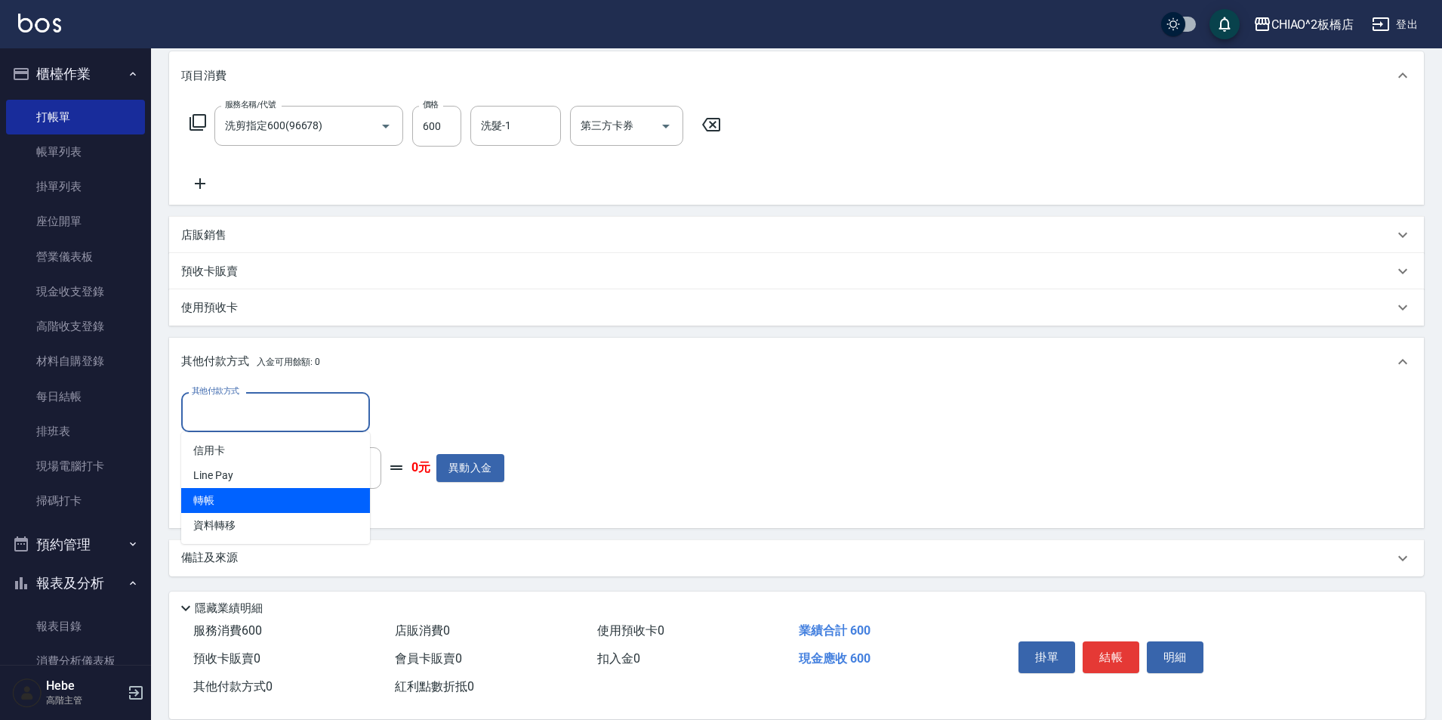
click at [246, 504] on span "轉帳" at bounding box center [275, 500] width 189 height 25
type input "轉帳"
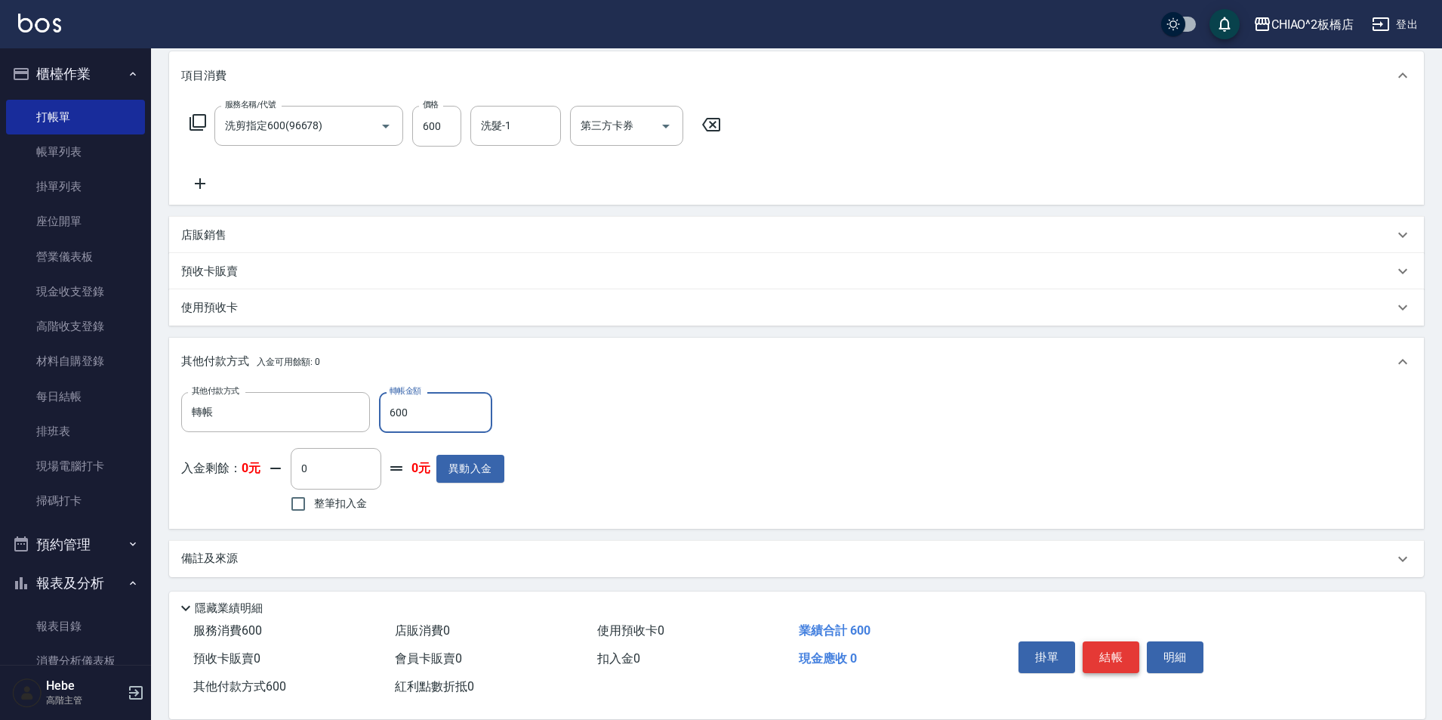
type input "600"
click at [1121, 649] on button "結帳" at bounding box center [1111, 657] width 57 height 32
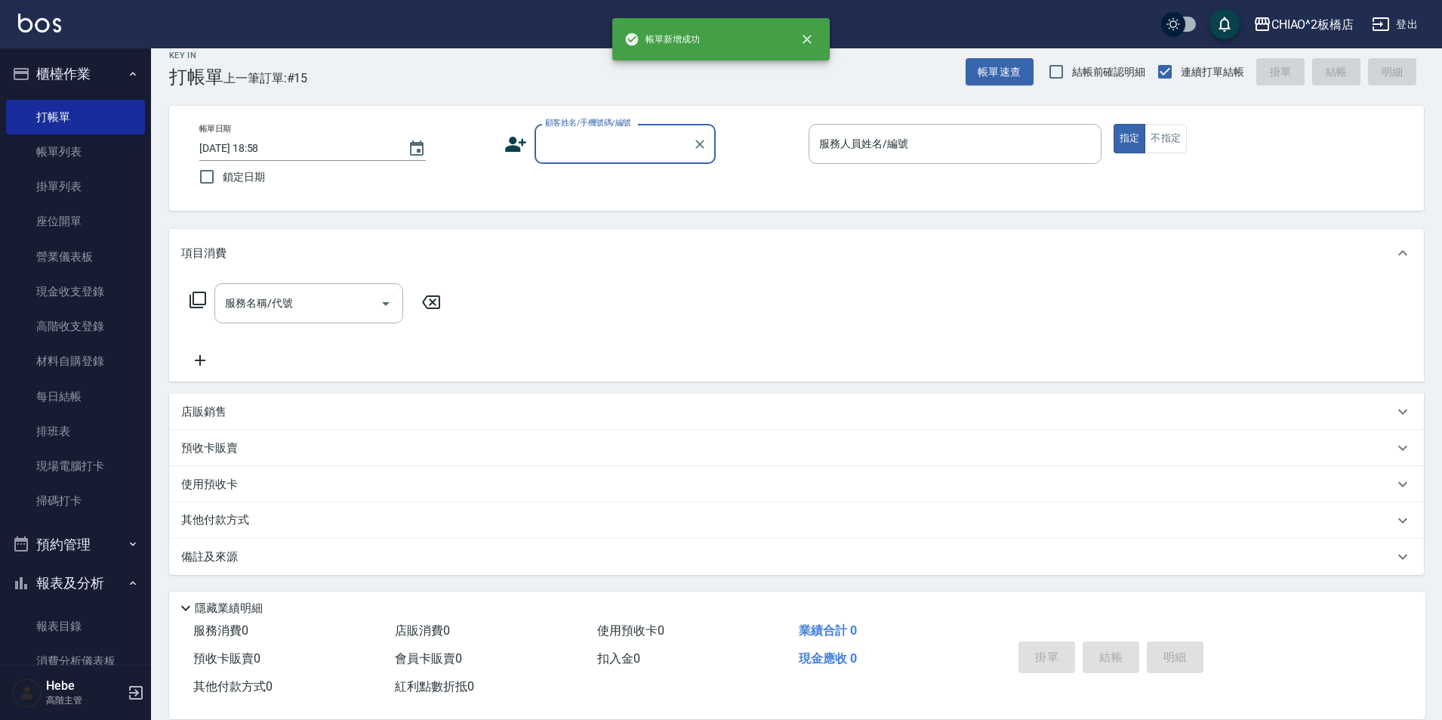
scroll to position [0, 0]
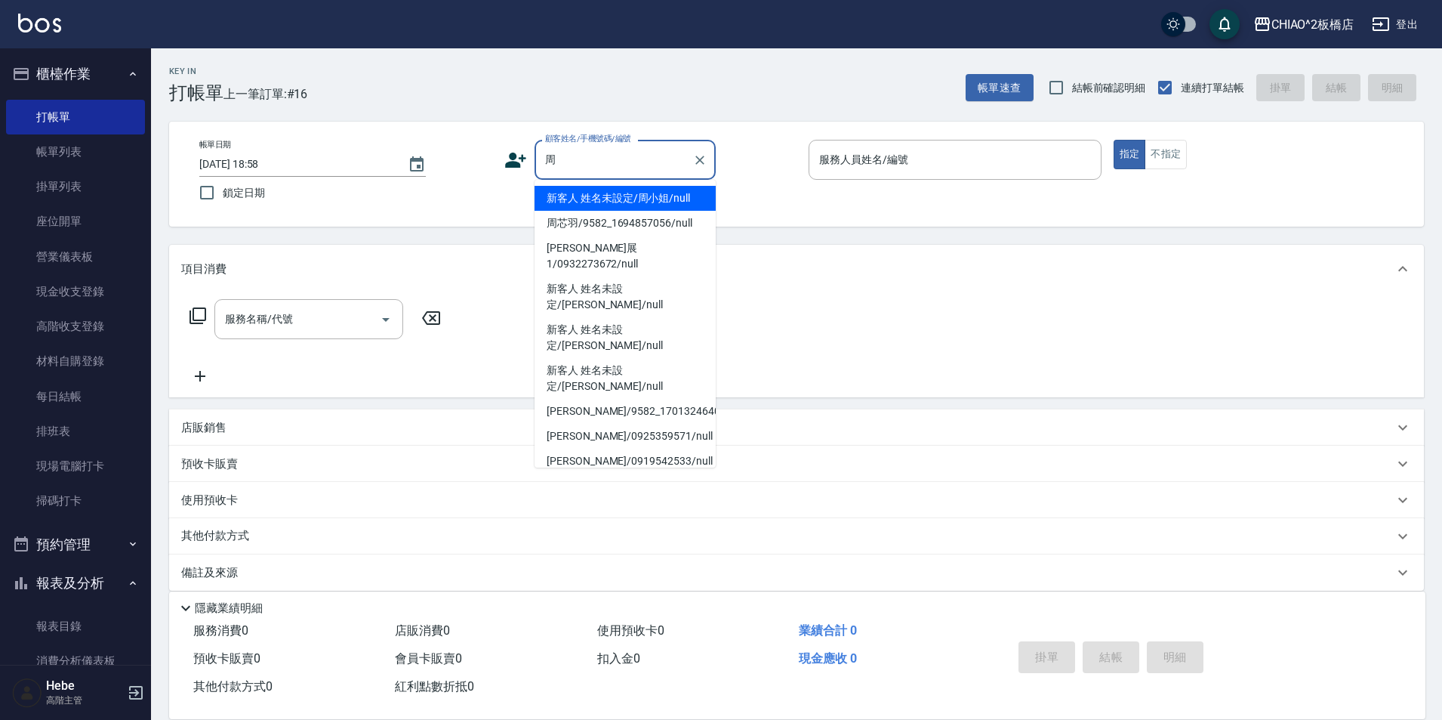
click at [597, 202] on li "新客人 姓名未設定/周小姐/null" at bounding box center [625, 198] width 181 height 25
type input "新客人 姓名未設定/周小姐/null"
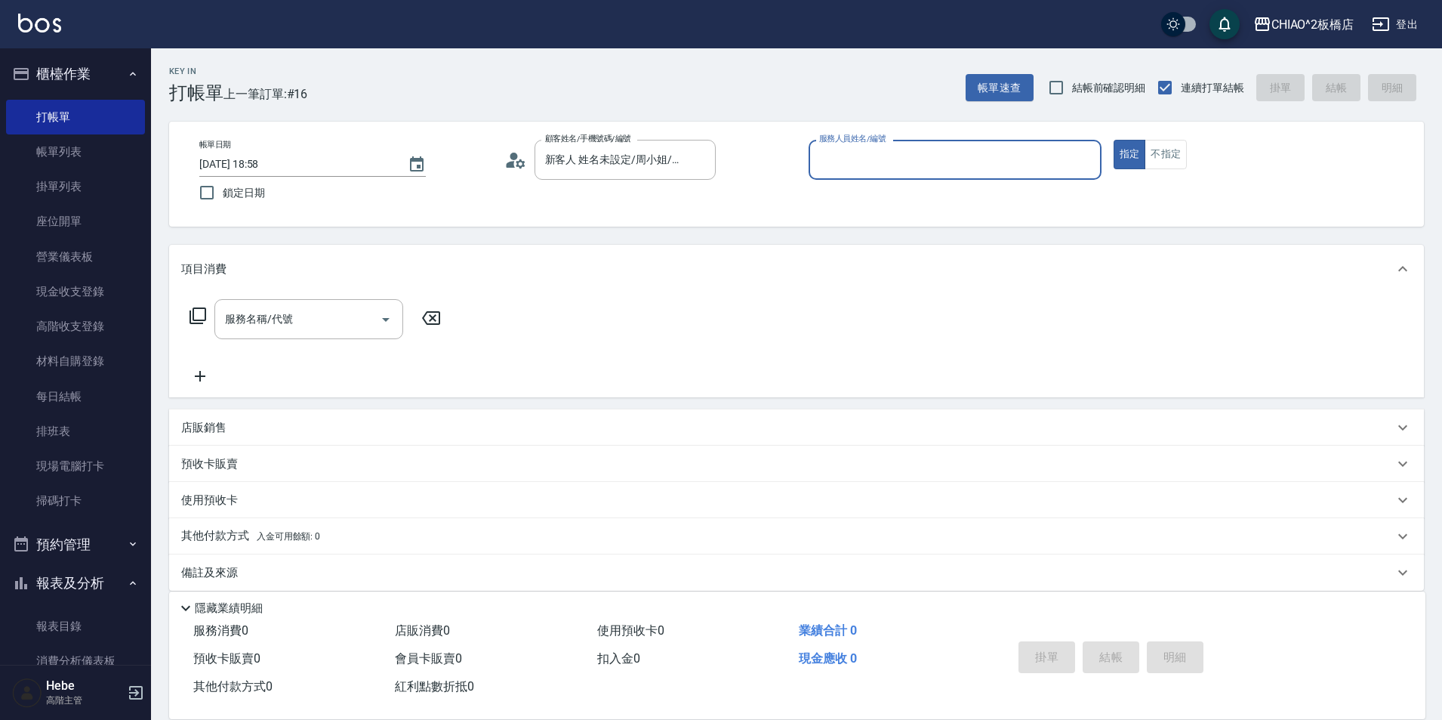
click at [850, 164] on input "服務人員姓名/編號" at bounding box center [955, 160] width 279 height 26
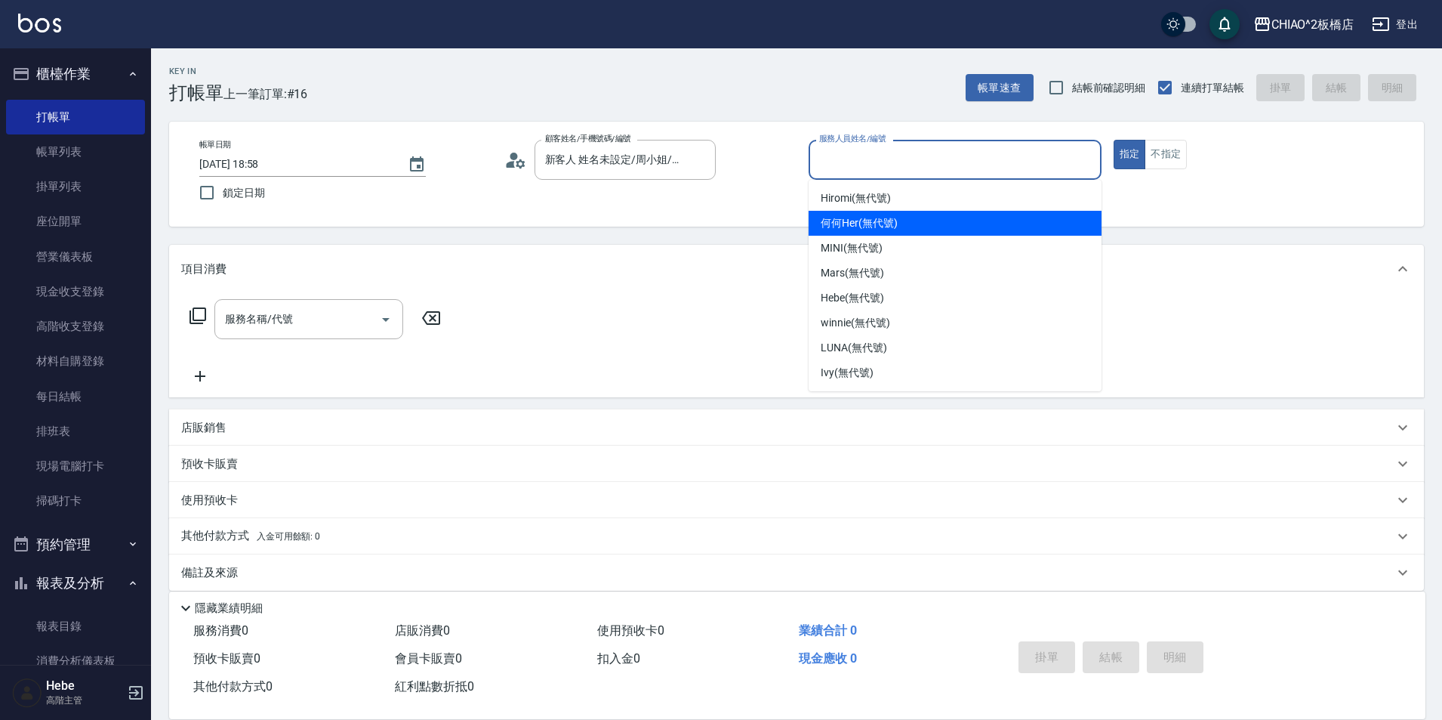
click at [865, 227] on span "何何Her (無代號)" at bounding box center [859, 223] width 77 height 16
type input "何何Her (無代號)"
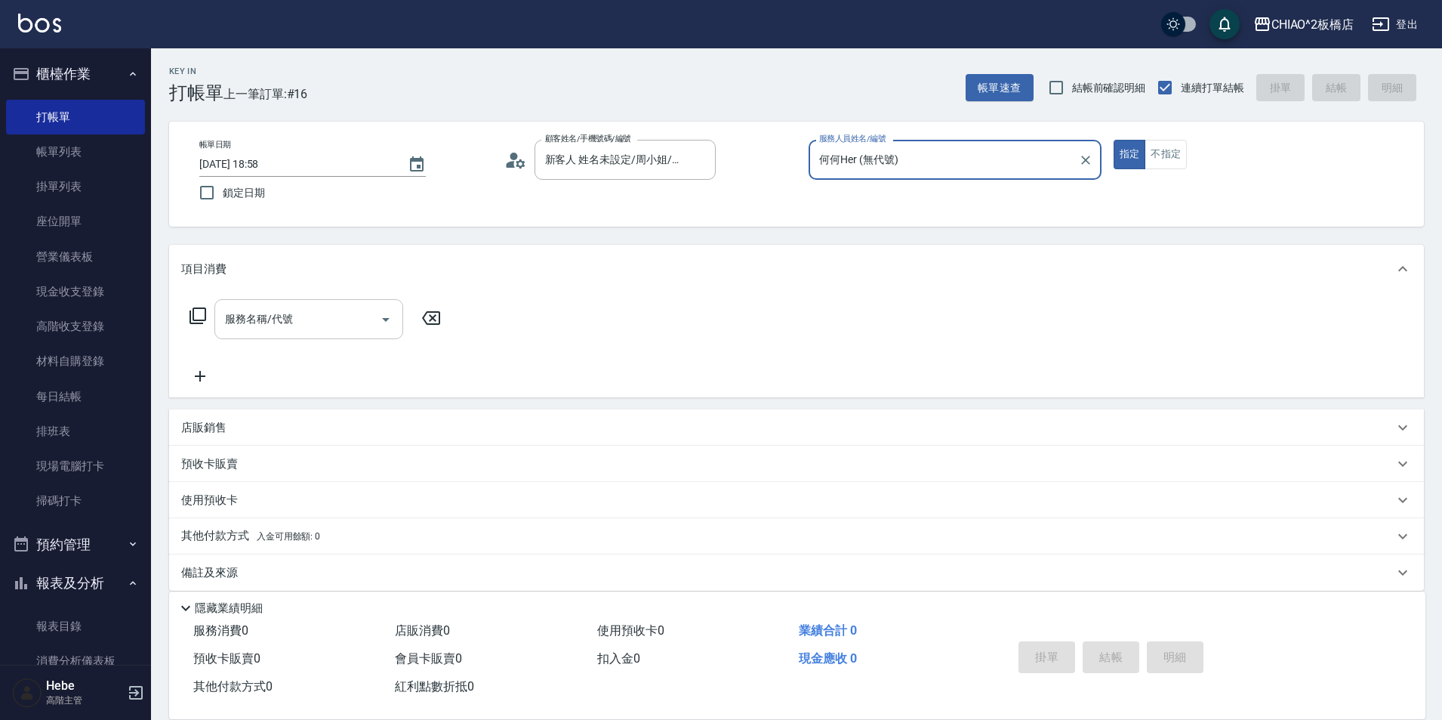
click at [363, 317] on input "服務名稱/代號" at bounding box center [297, 319] width 153 height 26
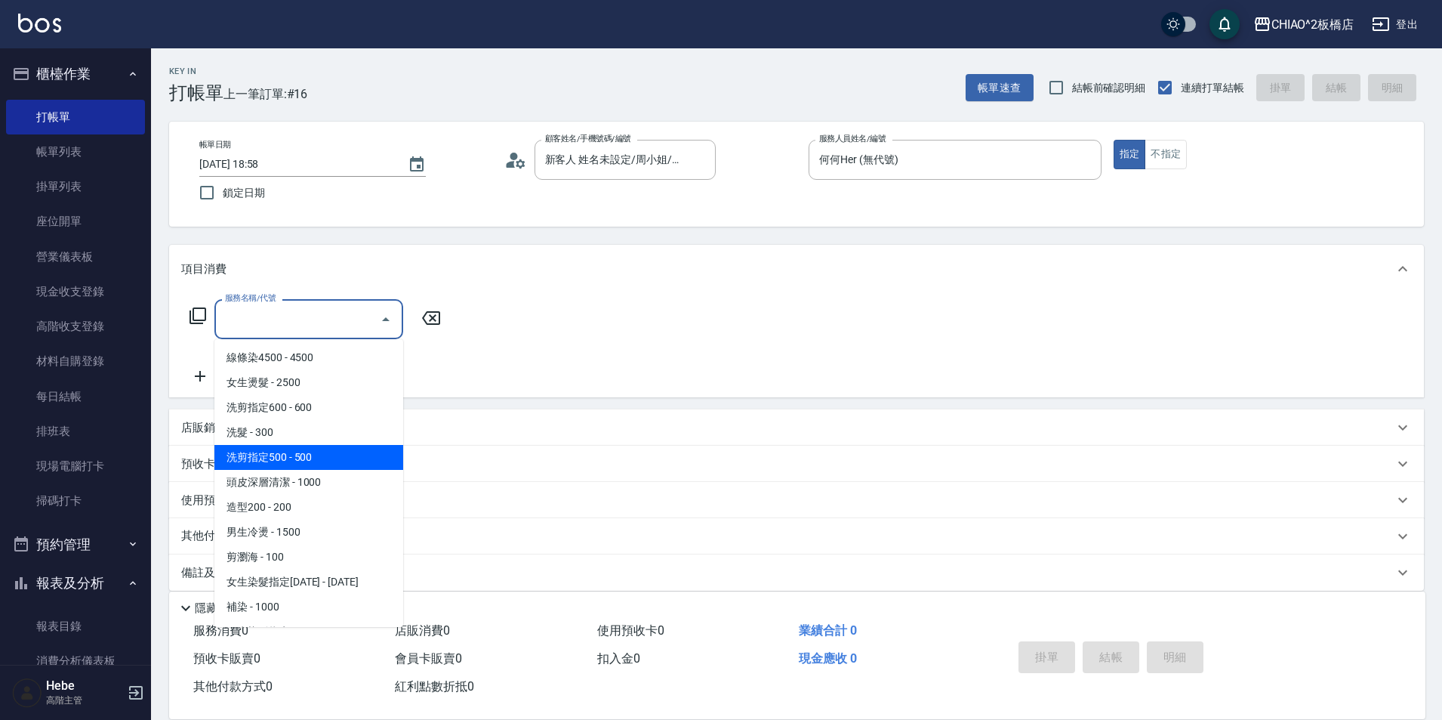
click at [335, 470] on span "頭皮深層清潔 - 1000" at bounding box center [308, 482] width 189 height 25
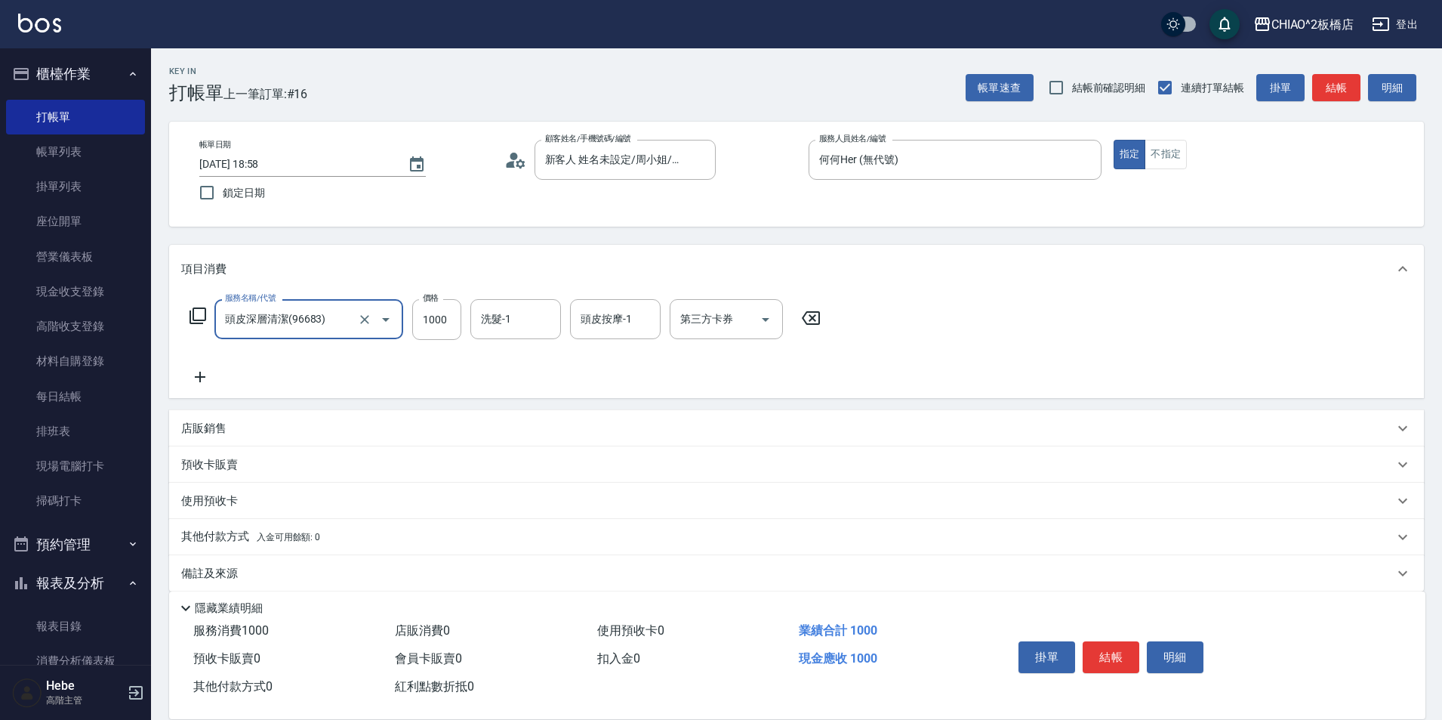
click at [316, 311] on input "頭皮深層清潔(96683)" at bounding box center [287, 319] width 133 height 26
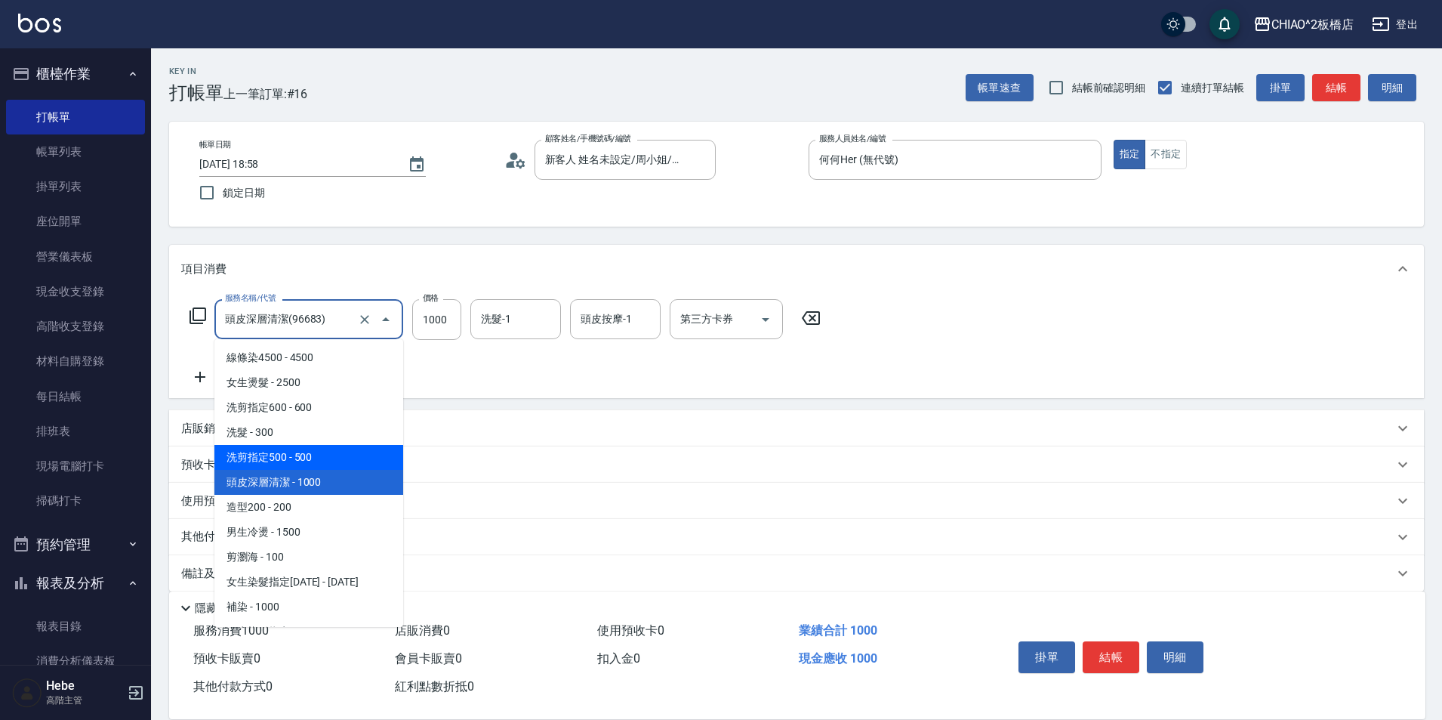
click at [337, 464] on span "洗剪指定500 - 500" at bounding box center [308, 457] width 189 height 25
type input "洗剪指定500(96681)"
type input "500"
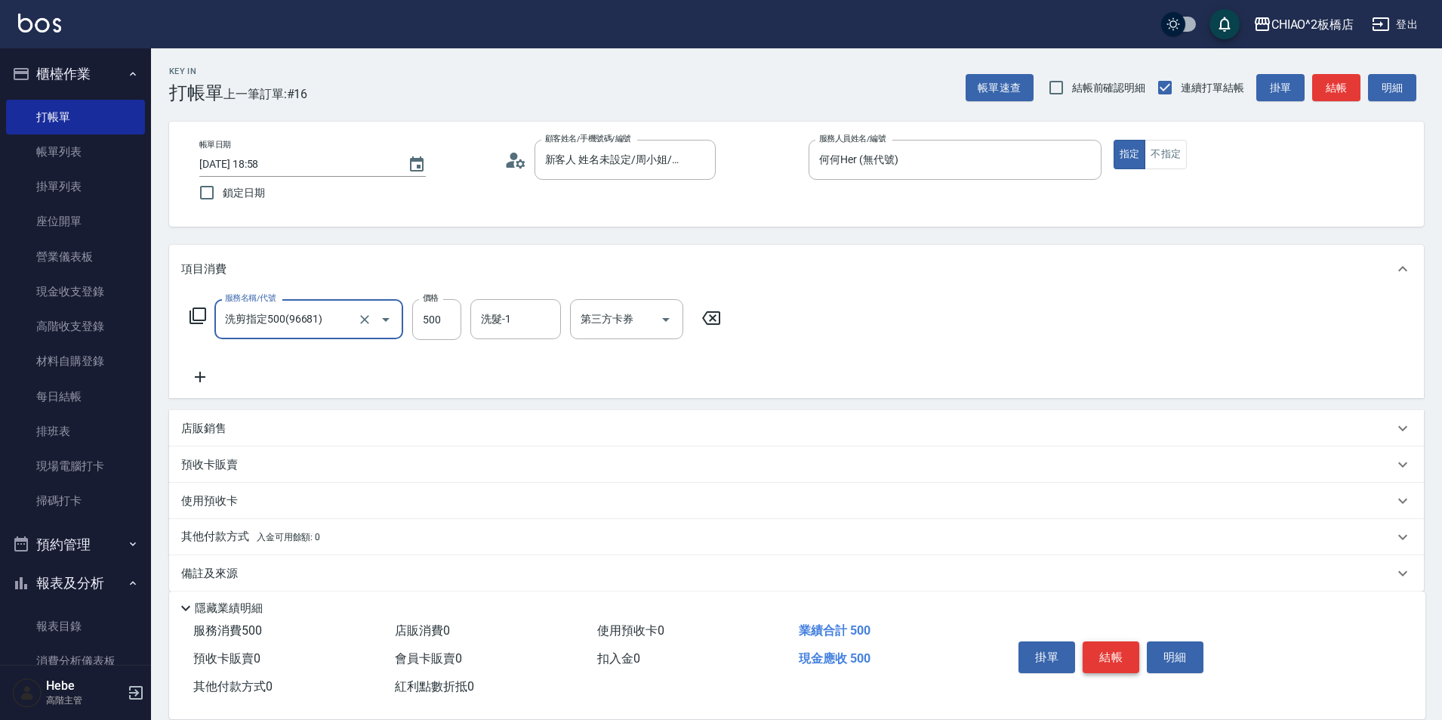
click at [1112, 654] on button "結帳" at bounding box center [1111, 657] width 57 height 32
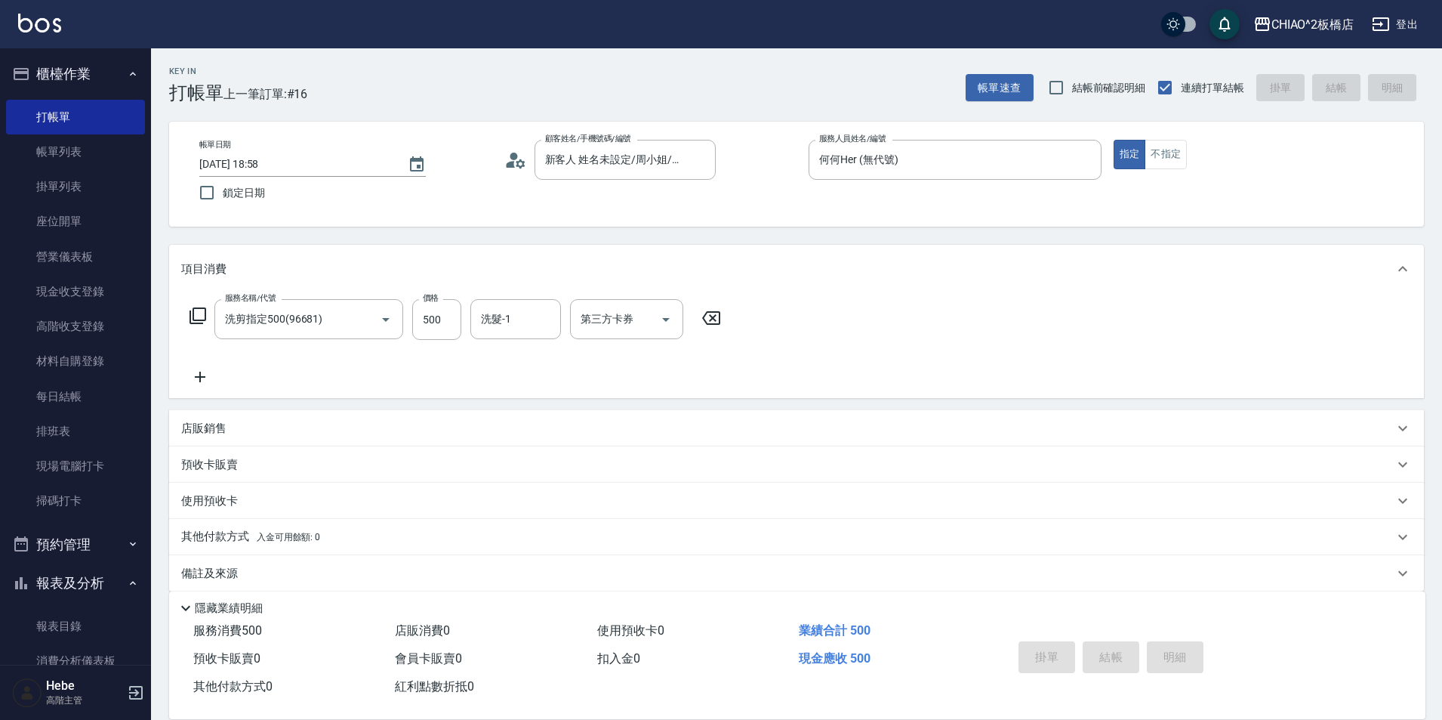
type input "[DATE] 18:59"
